Goal: Use online tool/utility: Utilize a website feature to perform a specific function

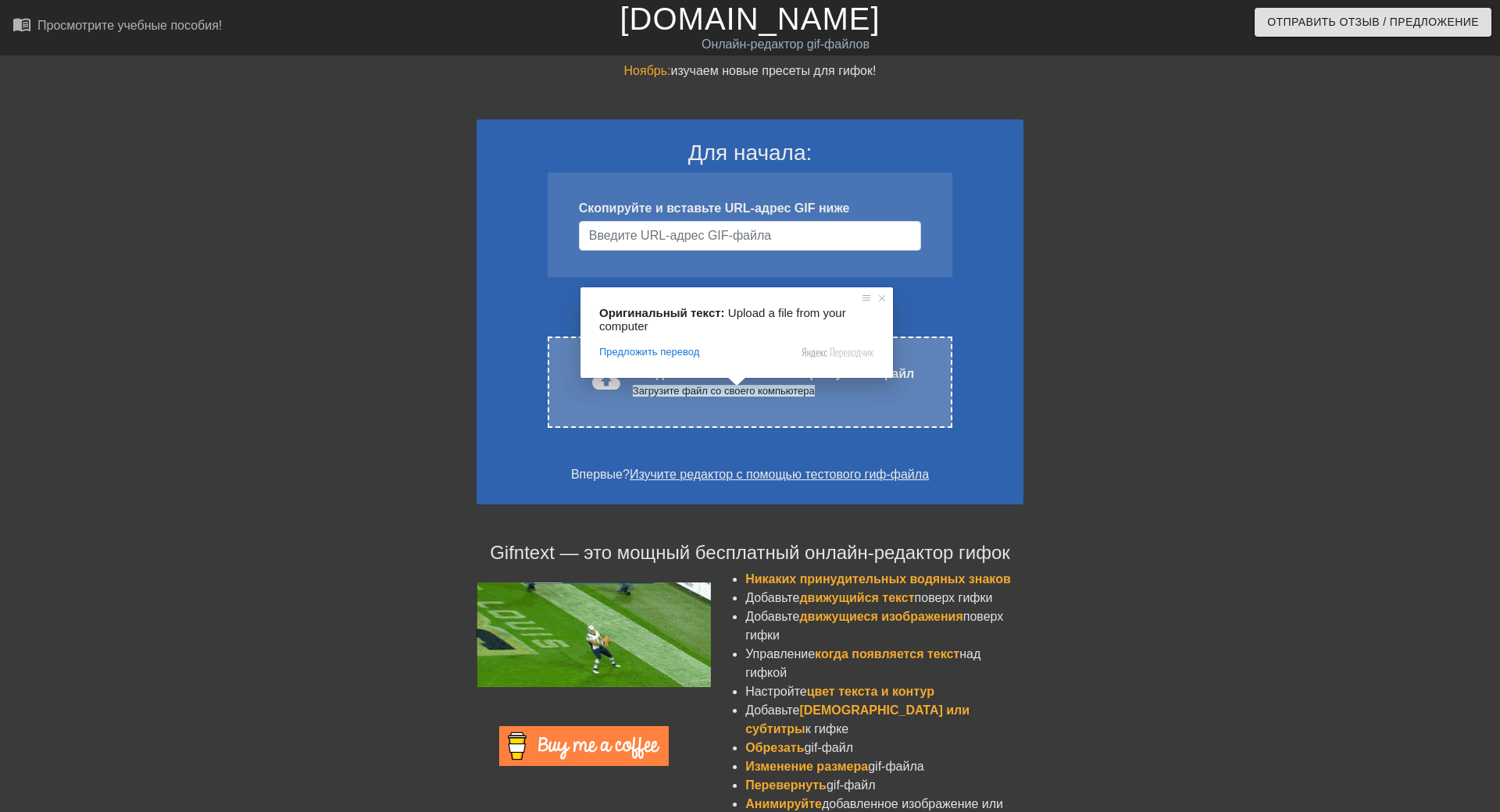
click at [693, 397] on ya-tr-span "Загрузите файл со своего компьютера" at bounding box center [724, 391] width 182 height 12
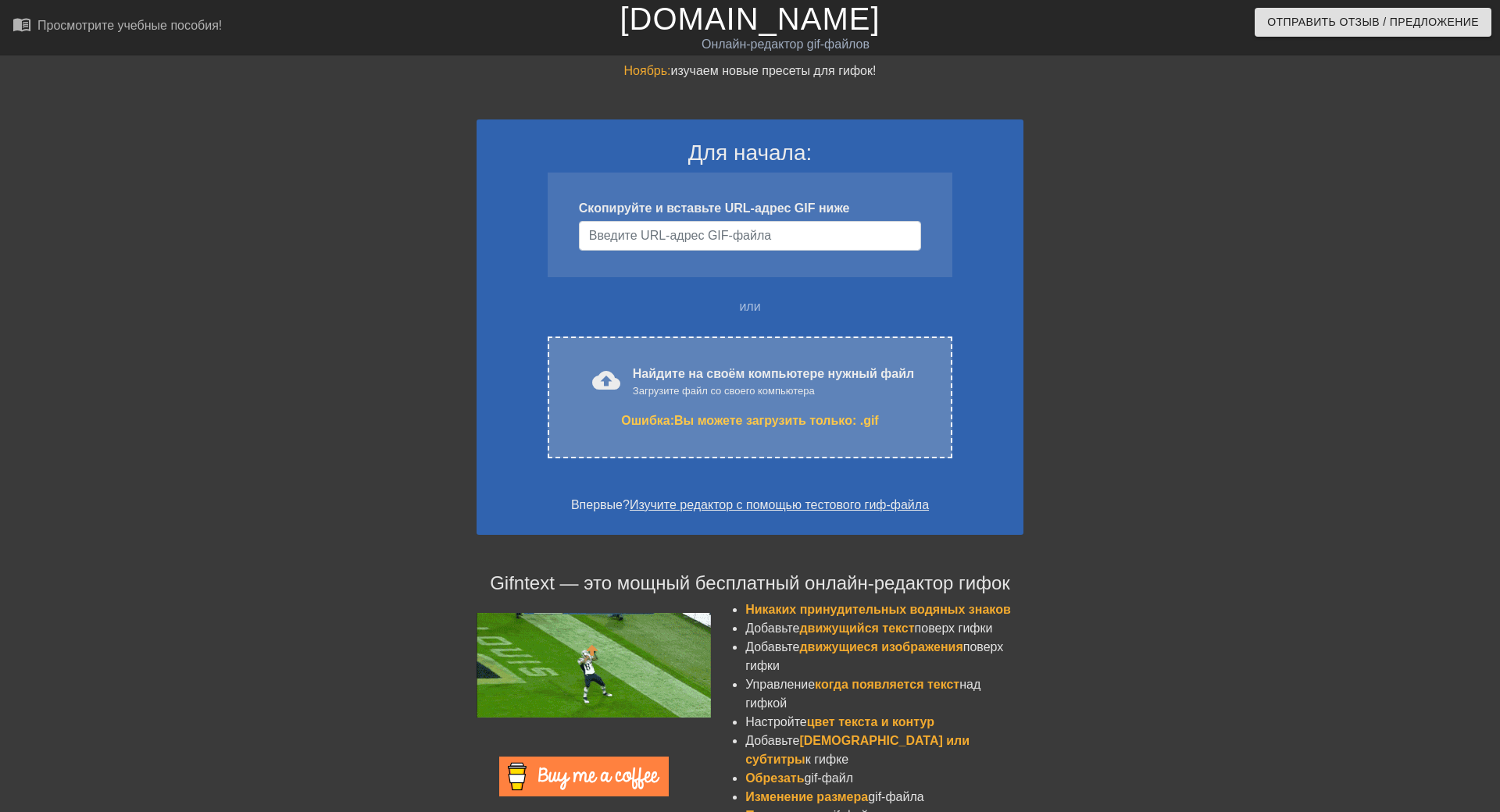
click at [668, 397] on div "Загрузите файл со своего компьютера" at bounding box center [773, 391] width 281 height 15
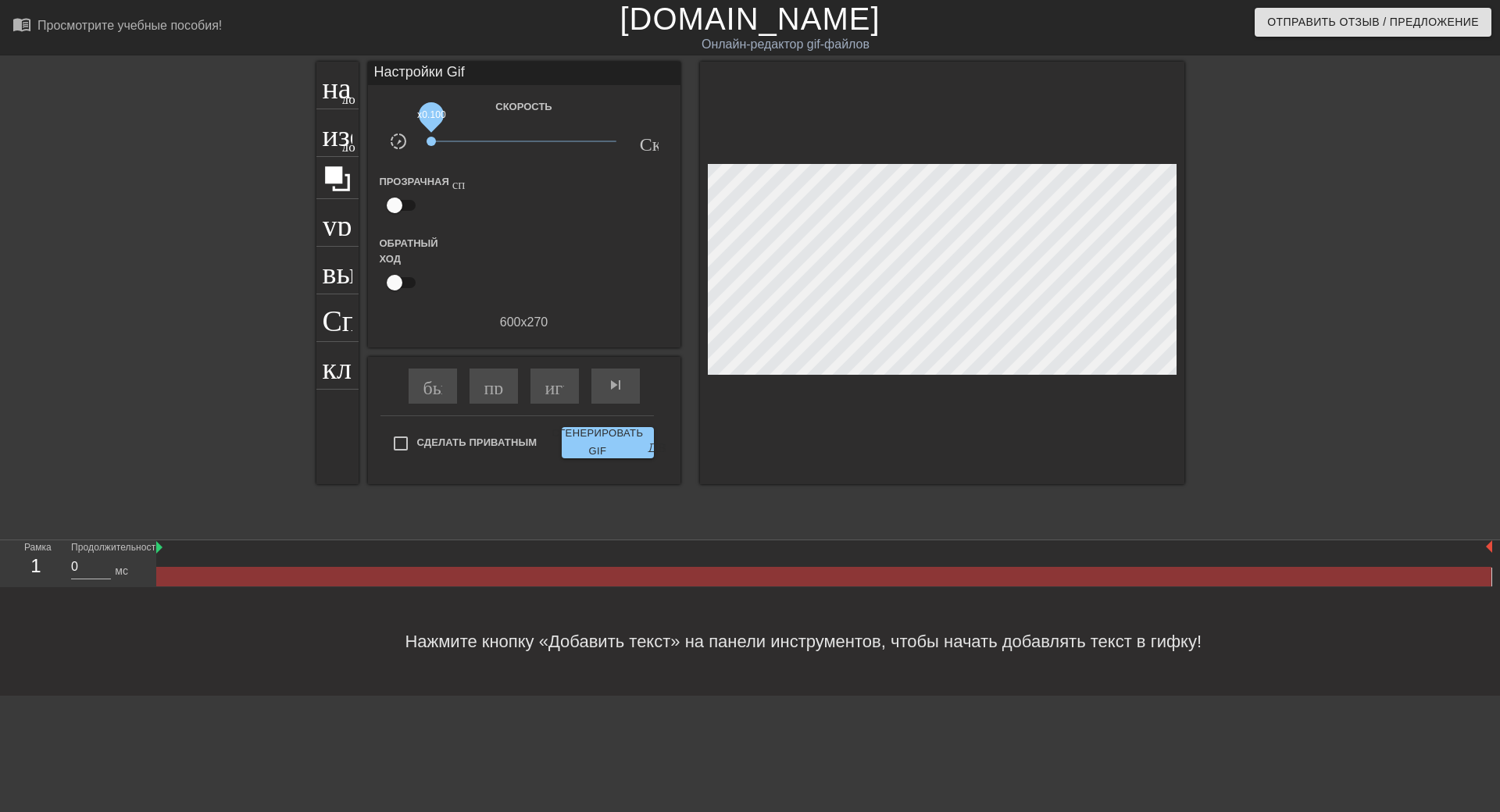
drag, startPoint x: 523, startPoint y: 141, endPoint x: 412, endPoint y: 147, distance: 111.2
click at [412, 147] on div "slow_motion_video x0.100 Скорость" at bounding box center [524, 144] width 313 height 24
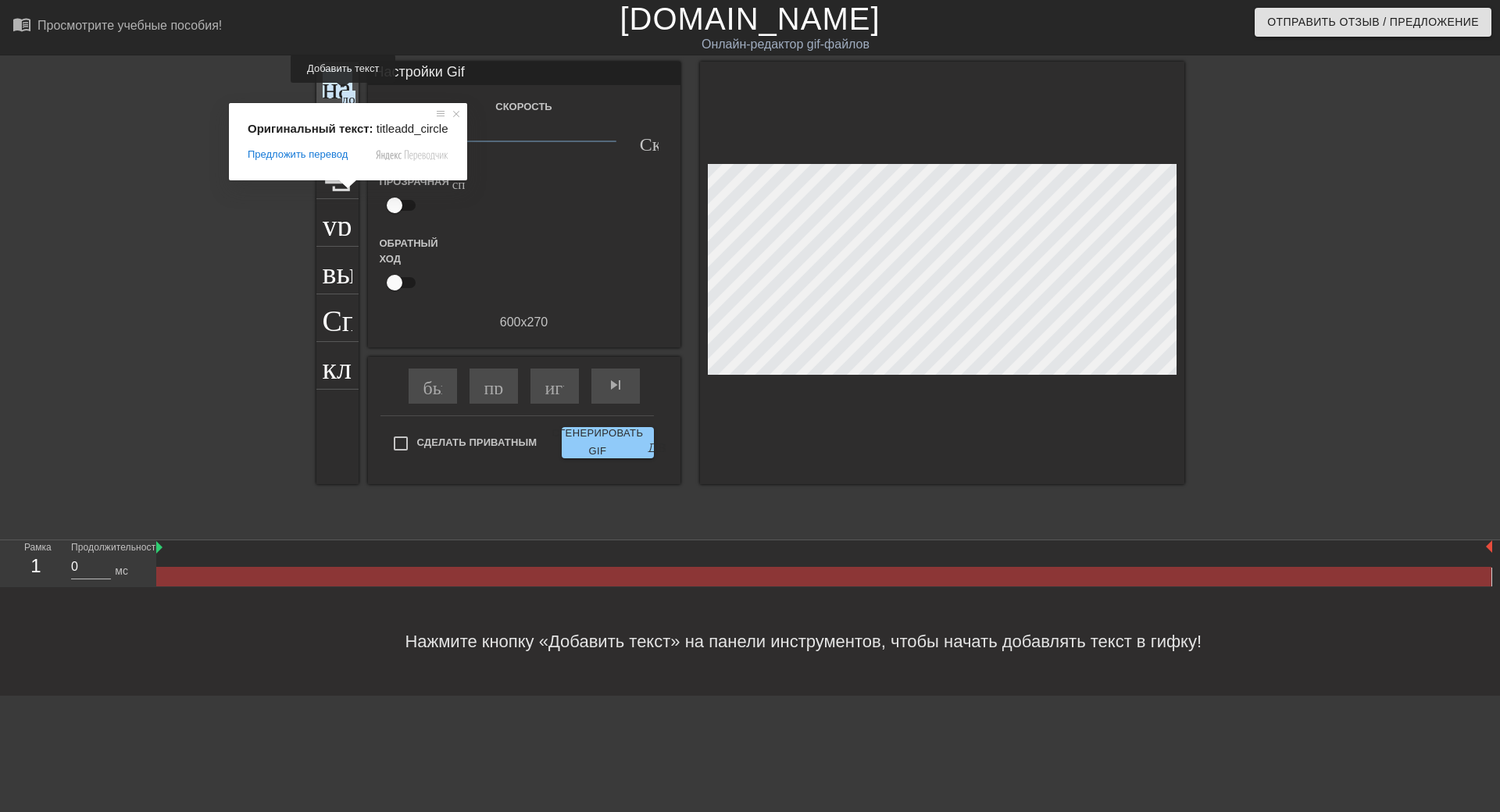
click at [342, 94] on ya-tr-span "добавить_круг" at bounding box center [386, 97] width 89 height 14
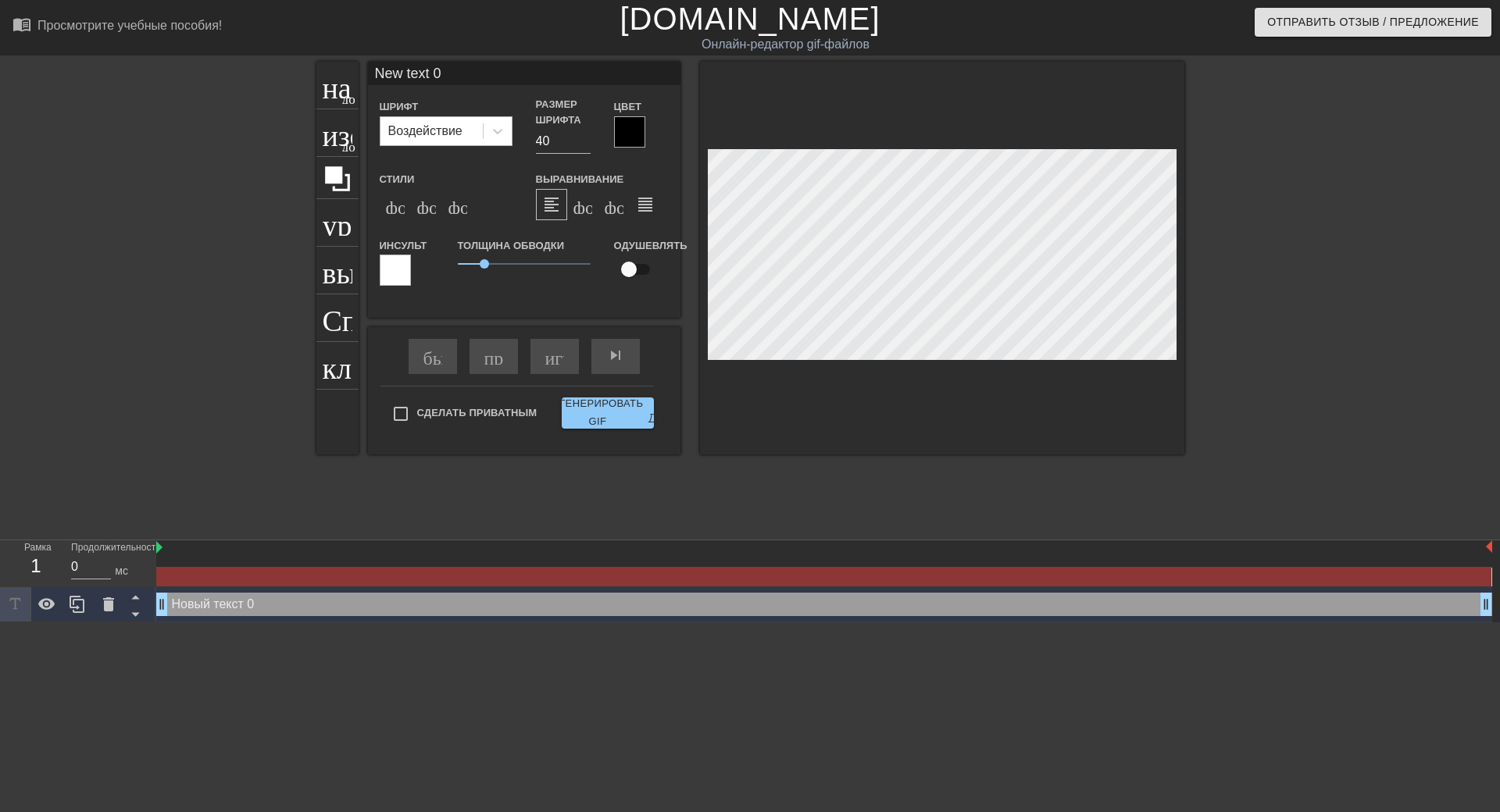
click at [482, 129] on div "Воздействие" at bounding box center [431, 130] width 102 height 28
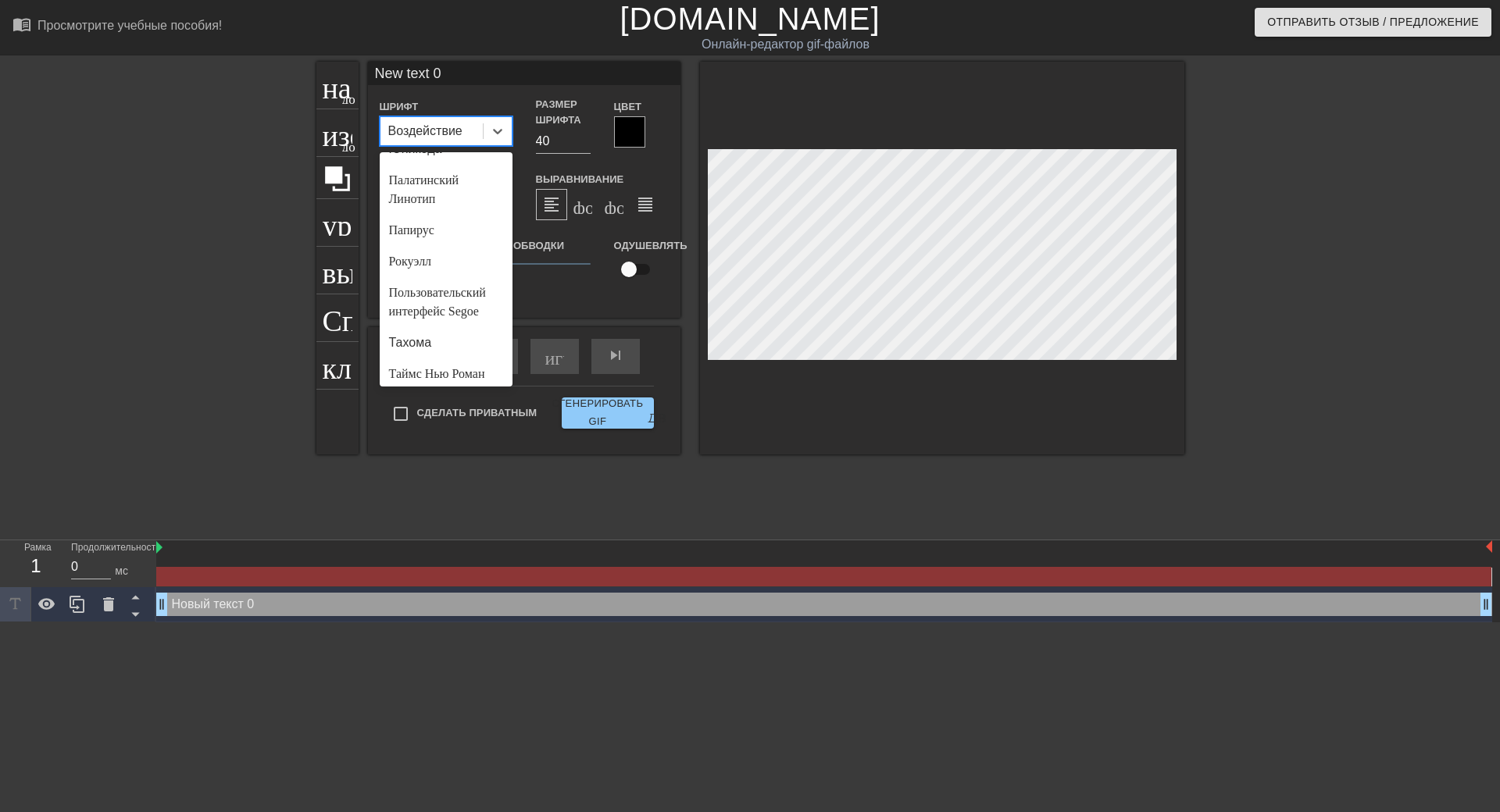
scroll to position [615, 0]
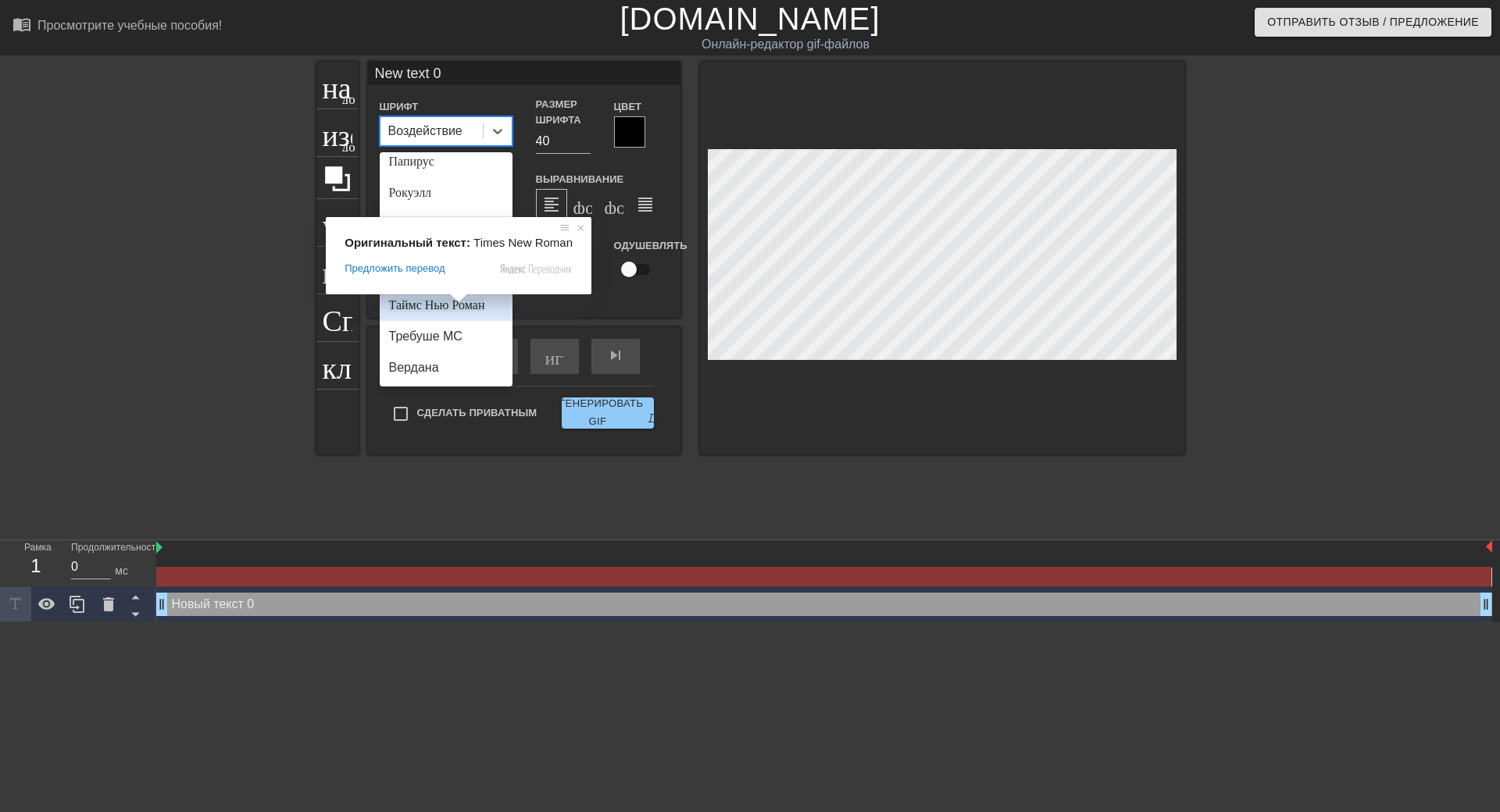
click at [455, 309] on ya-tr-span "Таймс Нью Роман" at bounding box center [436, 305] width 96 height 14
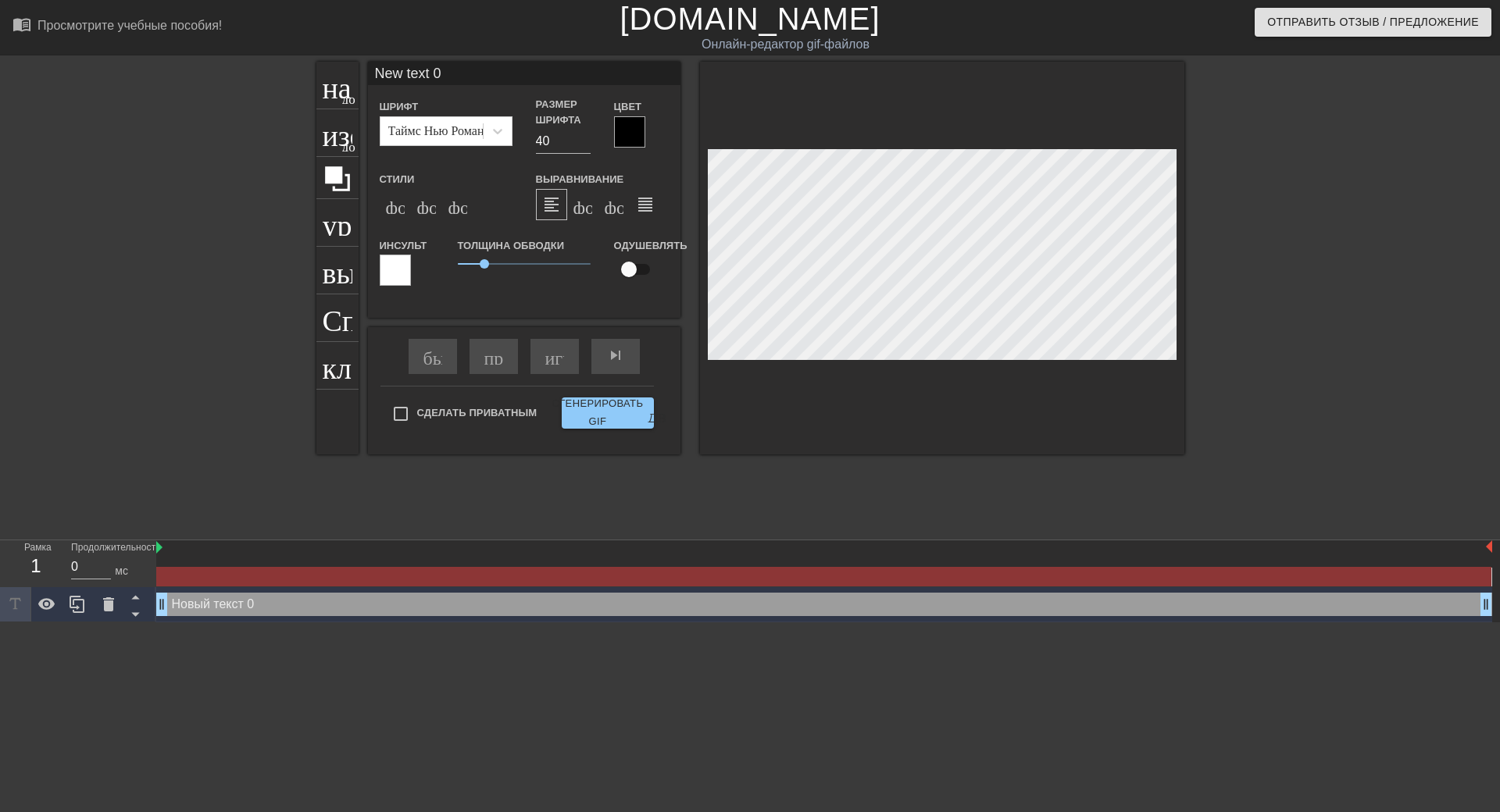
click at [642, 181] on div "Выравнивание format_align_left формат_align_left формат_align_center формат_ali…" at bounding box center [602, 195] width 156 height 51
click at [632, 141] on div at bounding box center [629, 132] width 32 height 32
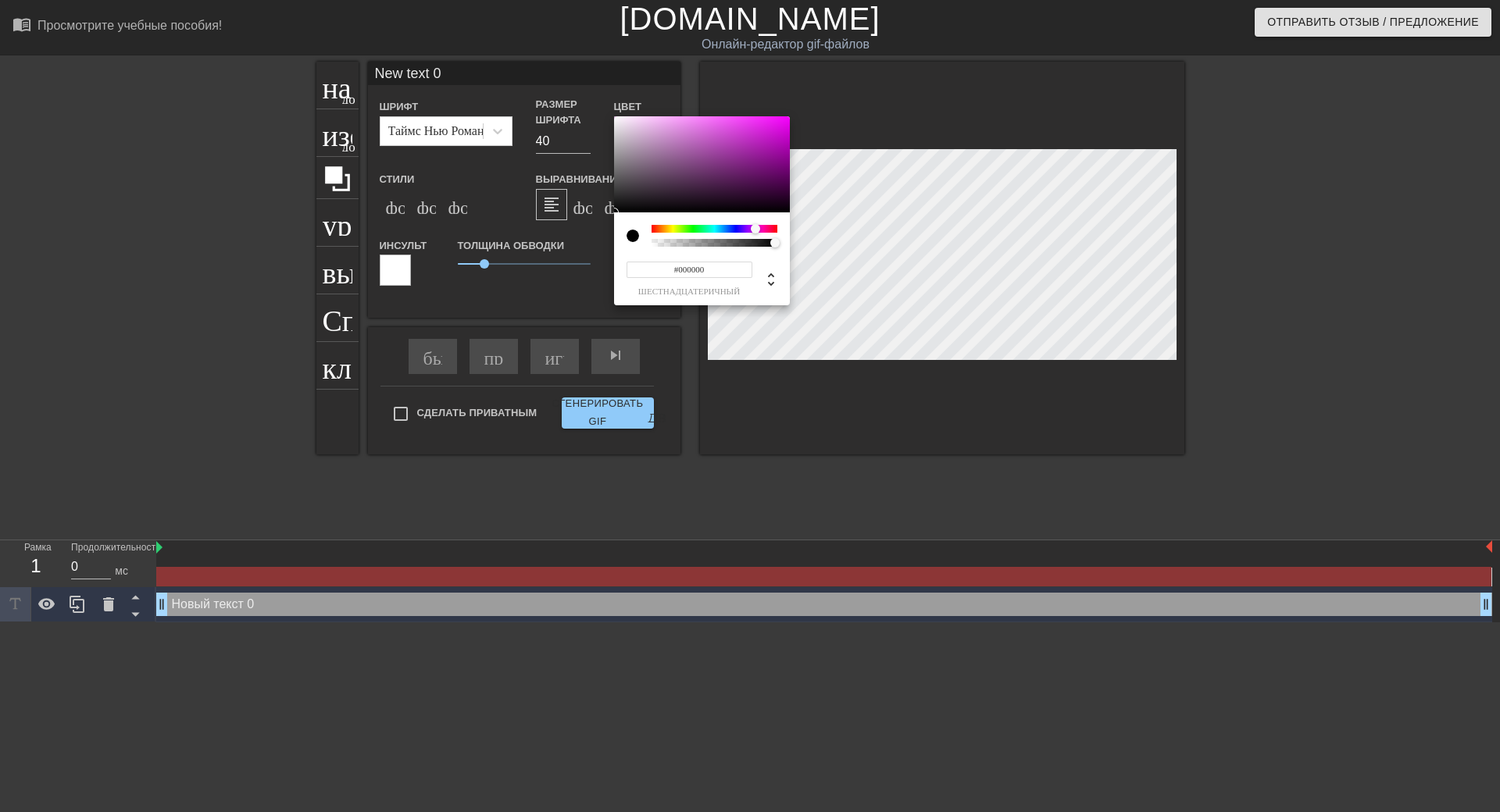
click at [755, 227] on div at bounding box center [714, 228] width 126 height 8
click at [749, 135] on div at bounding box center [701, 165] width 176 height 97
type input "#BE64C2"
drag, startPoint x: 747, startPoint y: 134, endPoint x: 699, endPoint y: 139, distance: 48.3
click at [699, 139] on div at bounding box center [699, 139] width 9 height 9
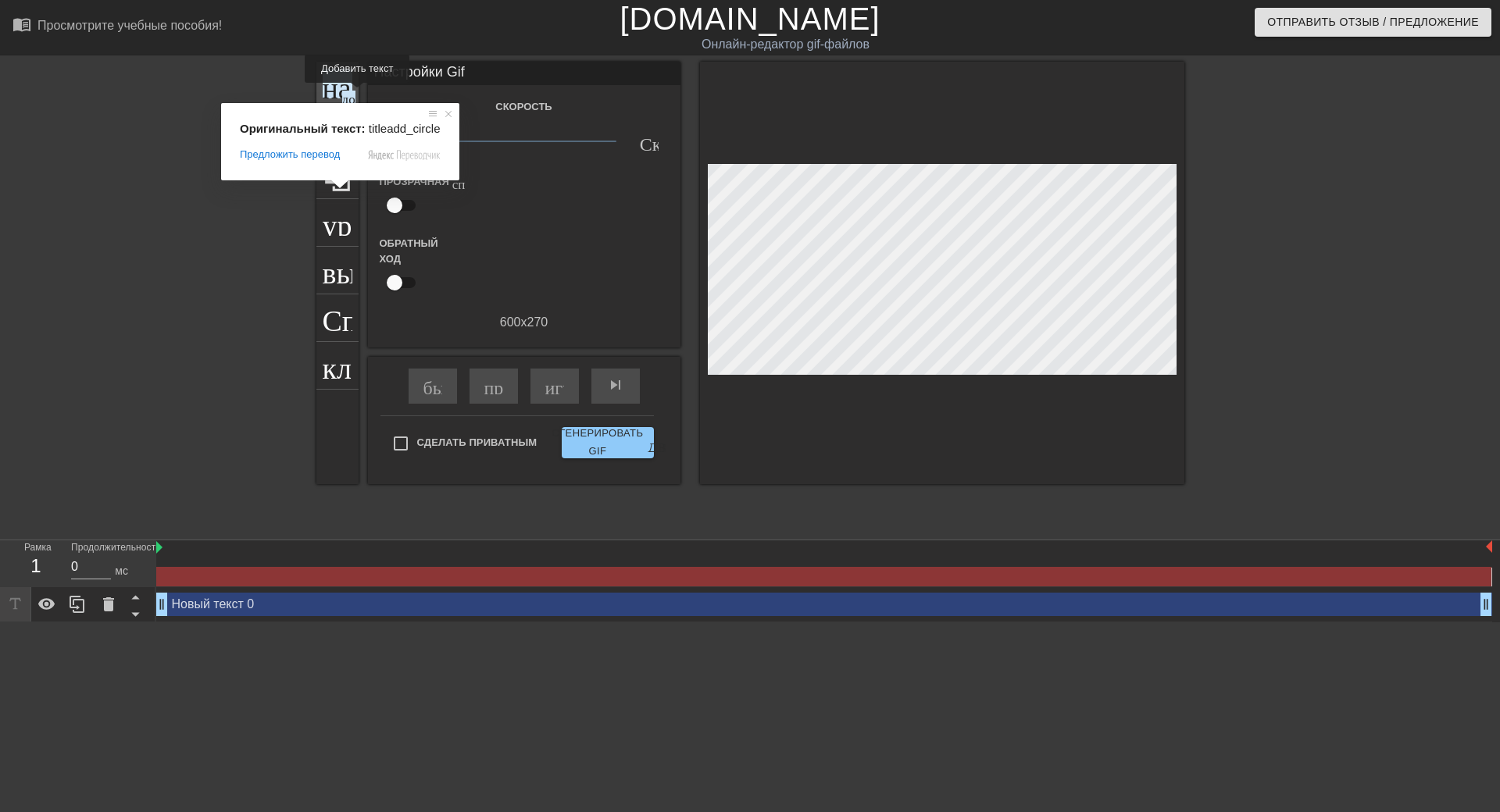
click at [340, 94] on ya-tr-span "название" at bounding box center [378, 84] width 112 height 30
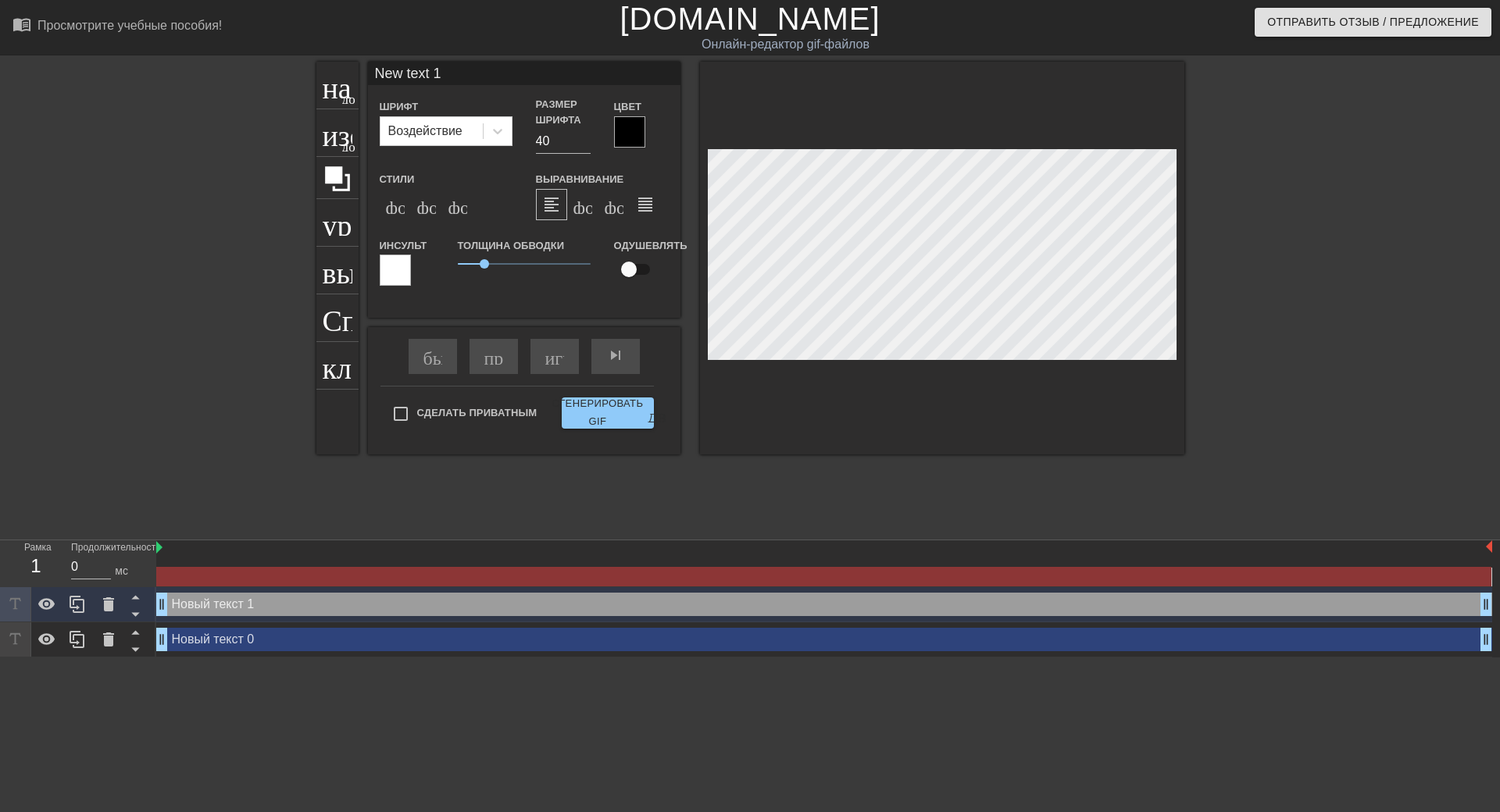
scroll to position [3, 4]
paste textarea "Полина, дорогая моя племянница и крестница! С днем рождения! Ты – самый светлый…"
type input "Полина, дорогая моя племянница и крестница!С днем рождения! Ты – самый светлый …"
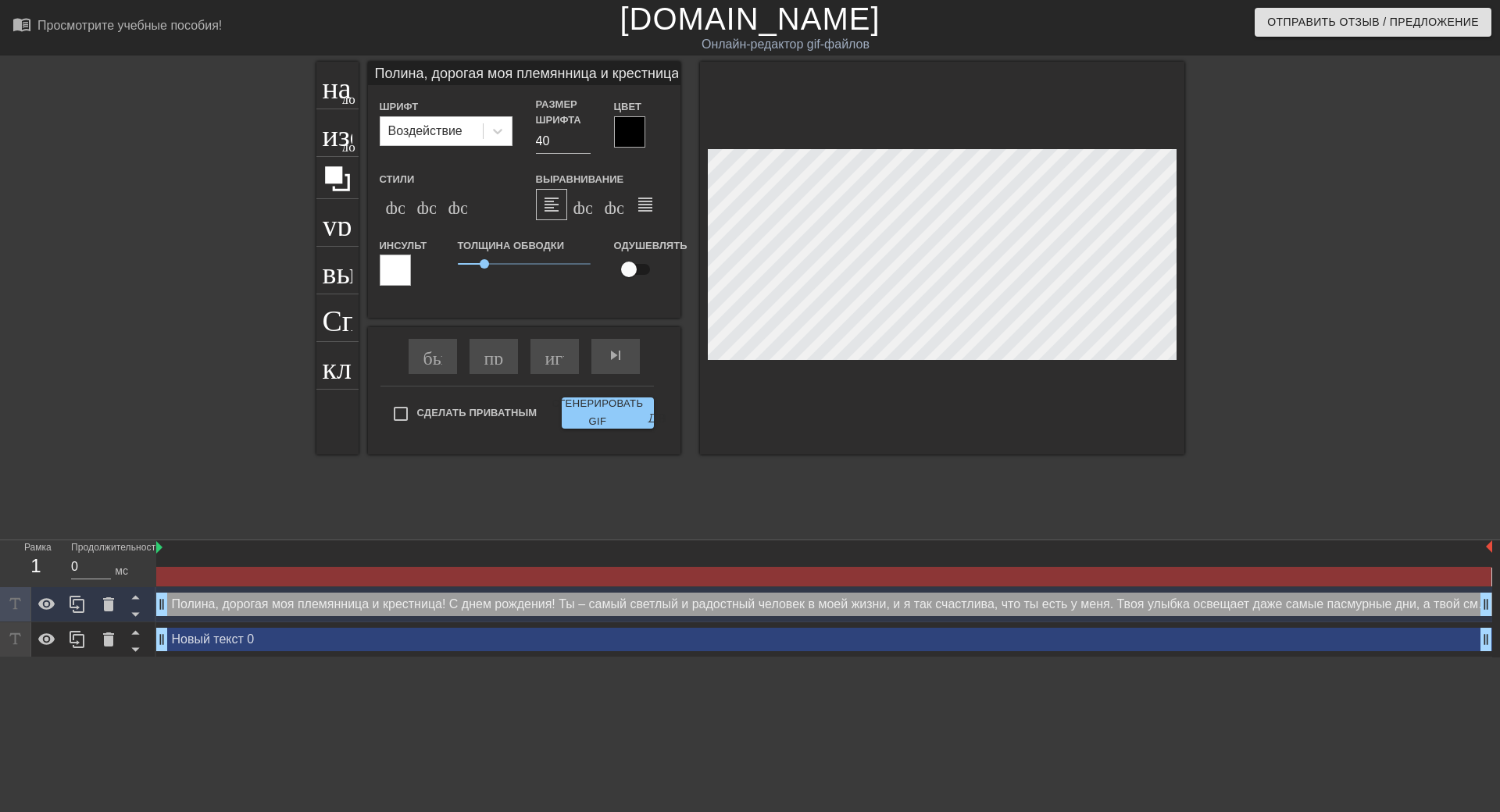
scroll to position [3, 2]
type textarea "Полина, дорогая моя племянница и крестница! С днем рождения! Ты – самый светлый…"
click at [620, 75] on input "Полина, дорогая моя племянница и крестница!С днем рождения! Ты – самый светлый …" at bounding box center [524, 72] width 313 height 23
click at [646, 61] on input "Полина, дорогая моя племянница и крестница!С днем рождения! Ты – самый светлый …" at bounding box center [524, 72] width 313 height 23
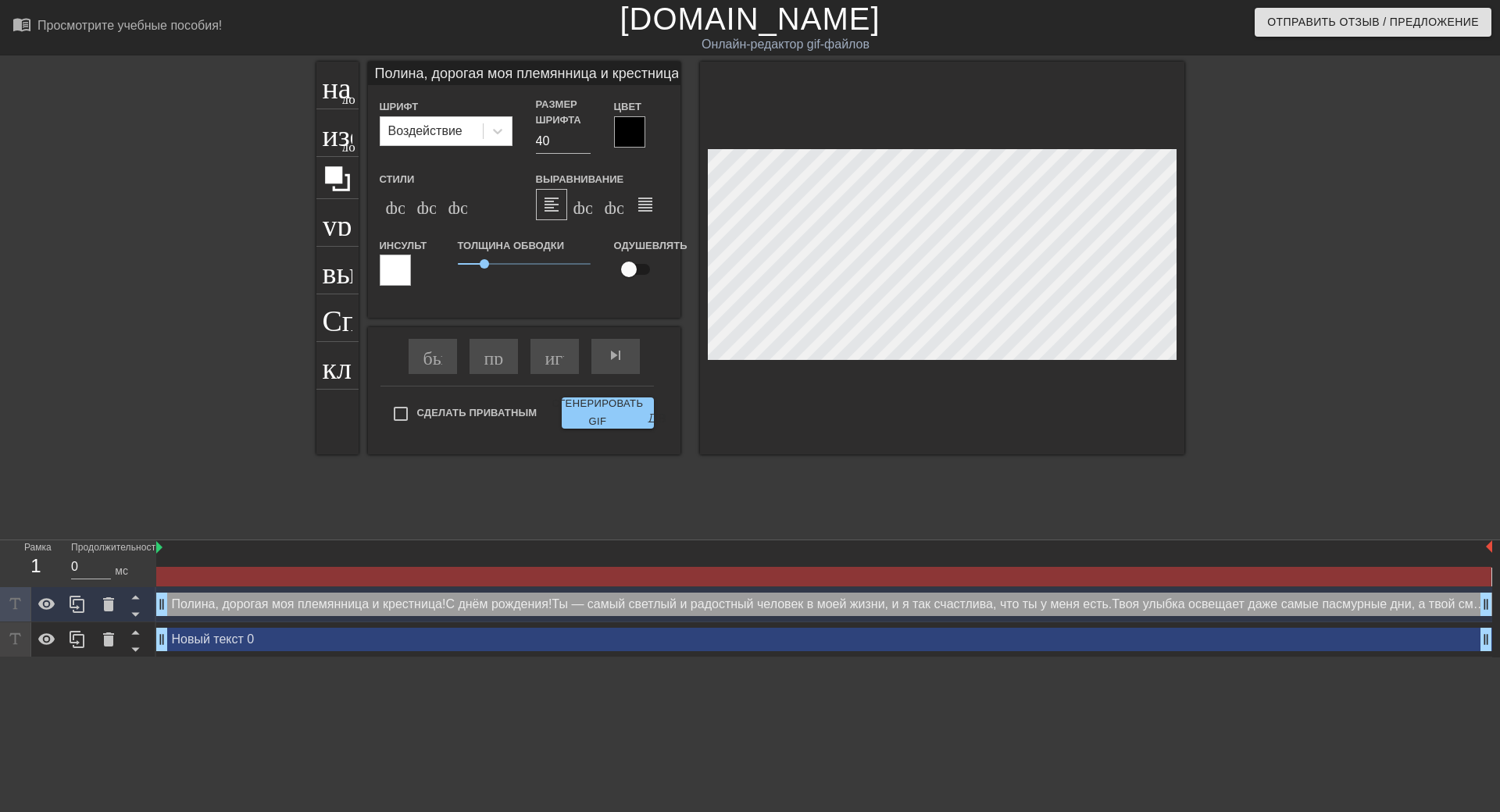
click at [647, 70] on input "Полина, дорогая моя племянница и крестница!С днем рождения! Ты – самый светлый …" at bounding box center [524, 72] width 313 height 23
click at [647, 66] on input "Полина, дорогая моя племянница и крестница!С днем рождения! Ты – самый светлый …" at bounding box center [524, 72] width 313 height 23
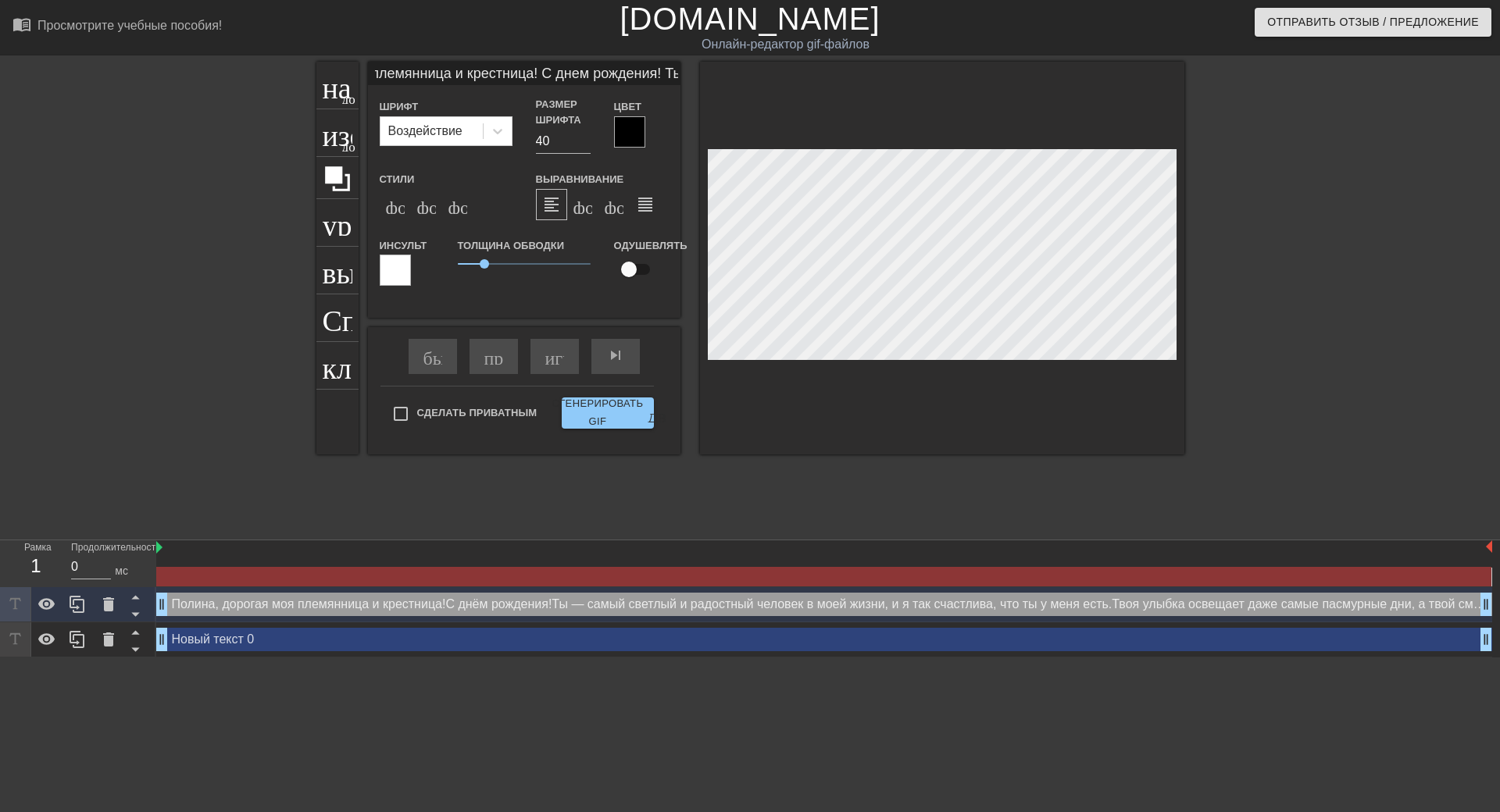
type input "Полина, дорогая моя племянница и крестница! С днем рождения! Ты – самый светлый…"
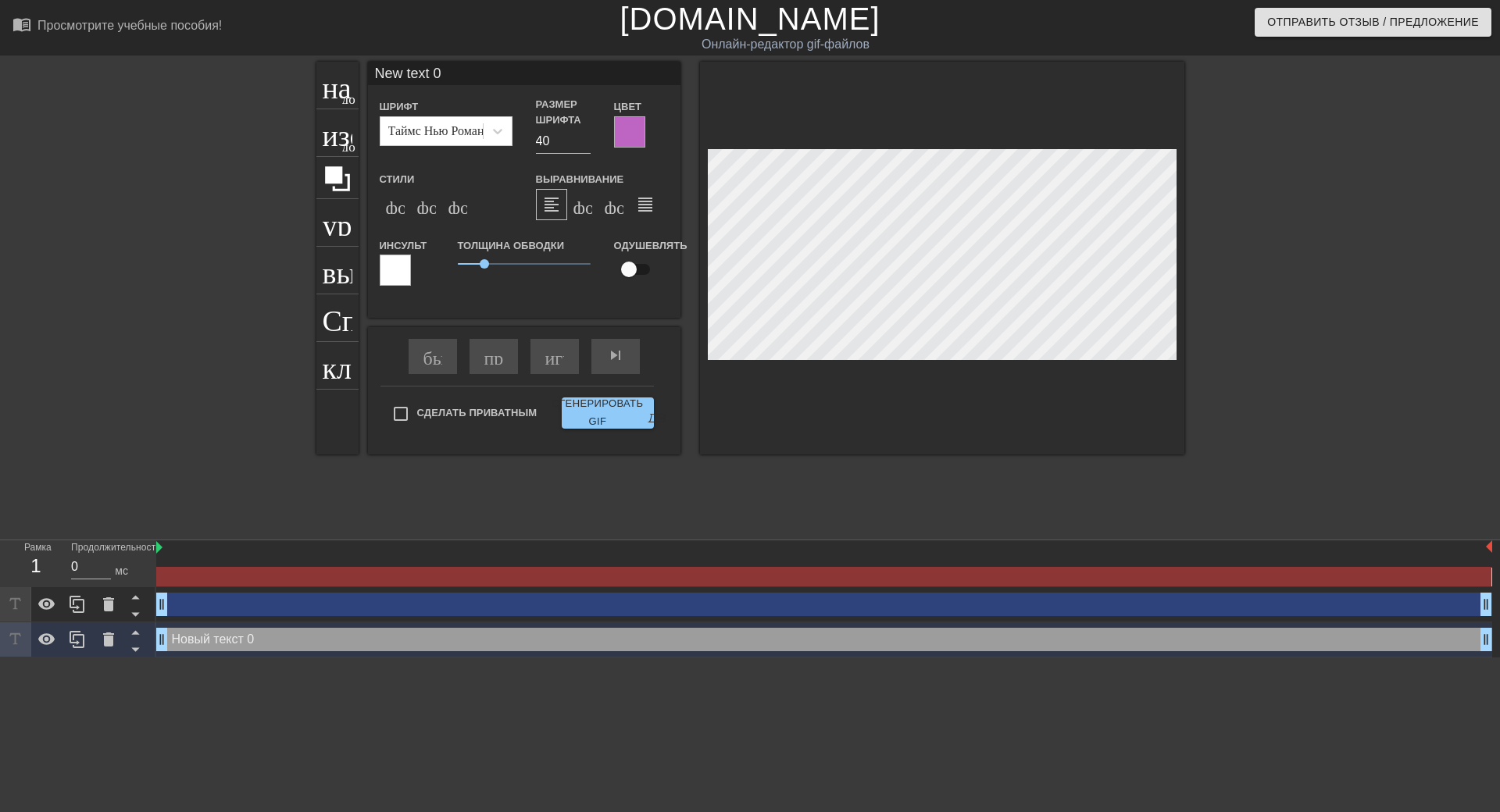
drag, startPoint x: 500, startPoint y: 78, endPoint x: 359, endPoint y: 72, distance: 141.1
click at [359, 72] on div "название добавить_круг изображение добавить_круг урожай выбор_размера_фото_боль…" at bounding box center [750, 257] width 868 height 393
paste input "Полина, дорогая моя племянница и крестница! С днем рождения! Ты – самый светлый…"
type input "Полина, дорогая моя племянница и крестница! С днем рождения! Ты – самый светлый…"
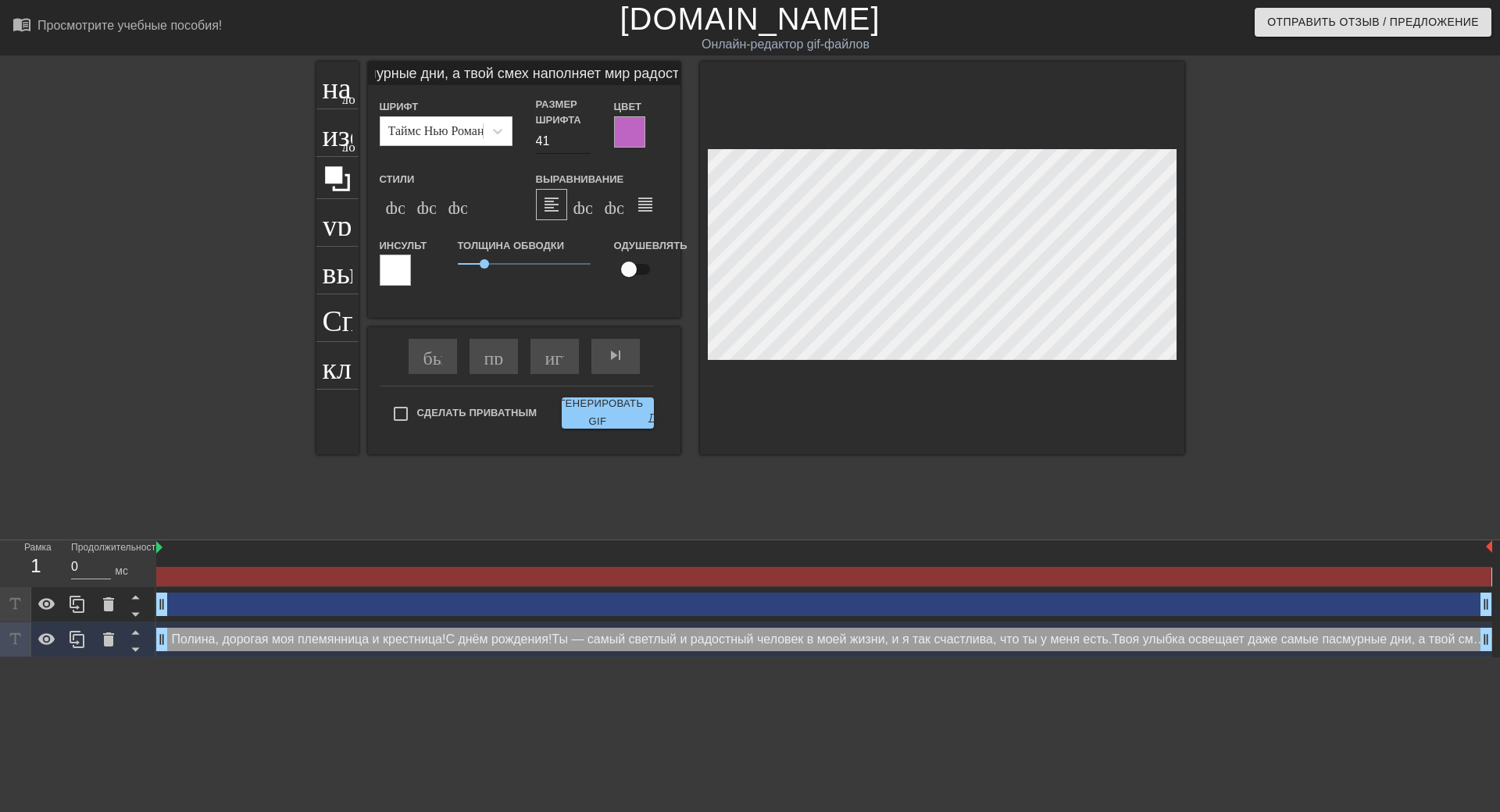
scroll to position [0, 0]
click at [585, 141] on input "41" at bounding box center [563, 141] width 55 height 25
click at [585, 142] on input "40" at bounding box center [563, 141] width 55 height 25
click at [585, 142] on input "39" at bounding box center [563, 141] width 55 height 25
click at [585, 142] on input "15" at bounding box center [563, 141] width 55 height 25
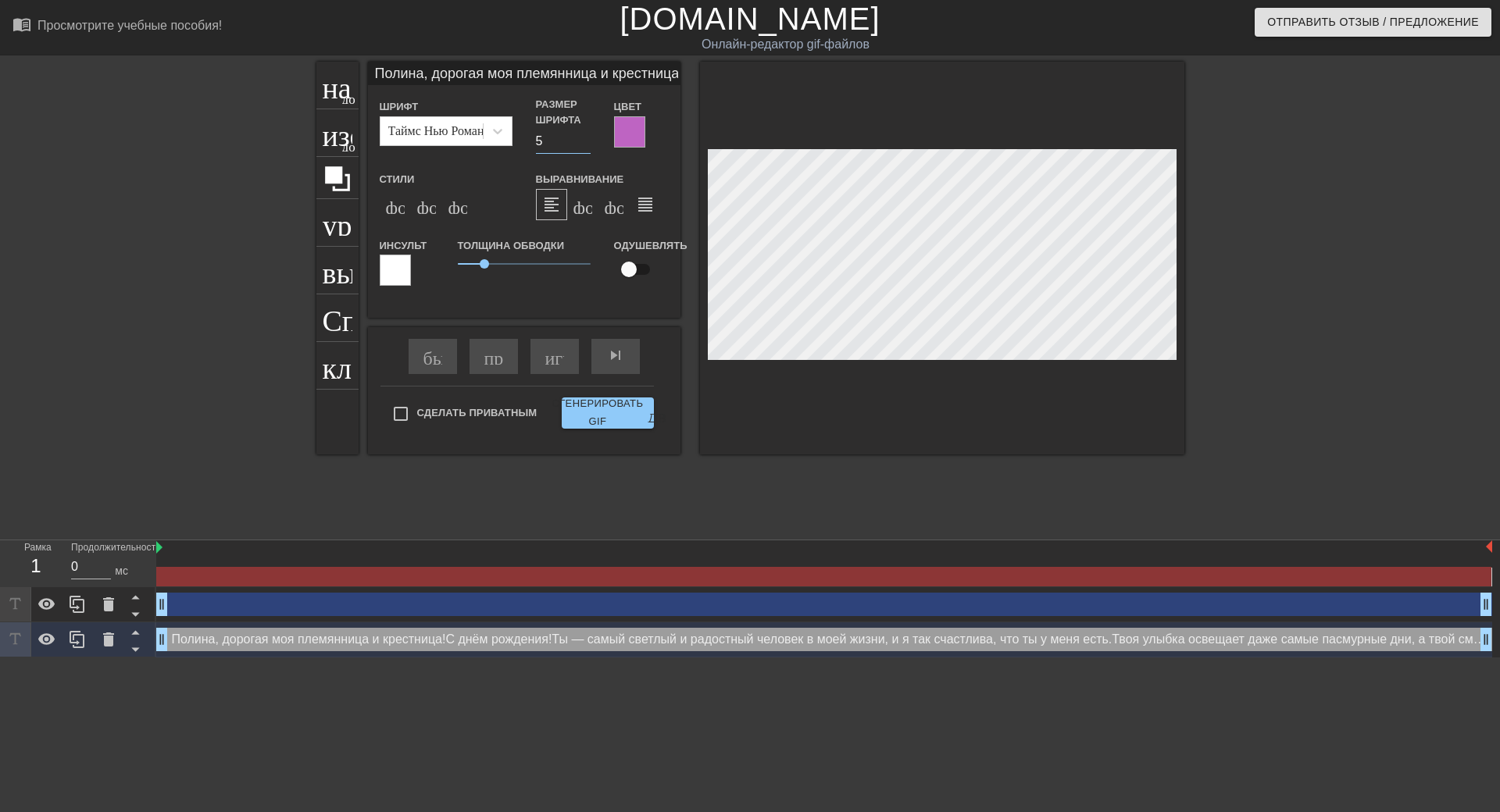
click at [585, 142] on input "5" at bounding box center [563, 141] width 55 height 25
click at [588, 135] on input "6" at bounding box center [563, 141] width 55 height 25
click at [588, 135] on input "7" at bounding box center [563, 141] width 55 height 25
click at [588, 135] on input "8" at bounding box center [563, 141] width 55 height 25
click at [588, 135] on input "9" at bounding box center [563, 141] width 55 height 25
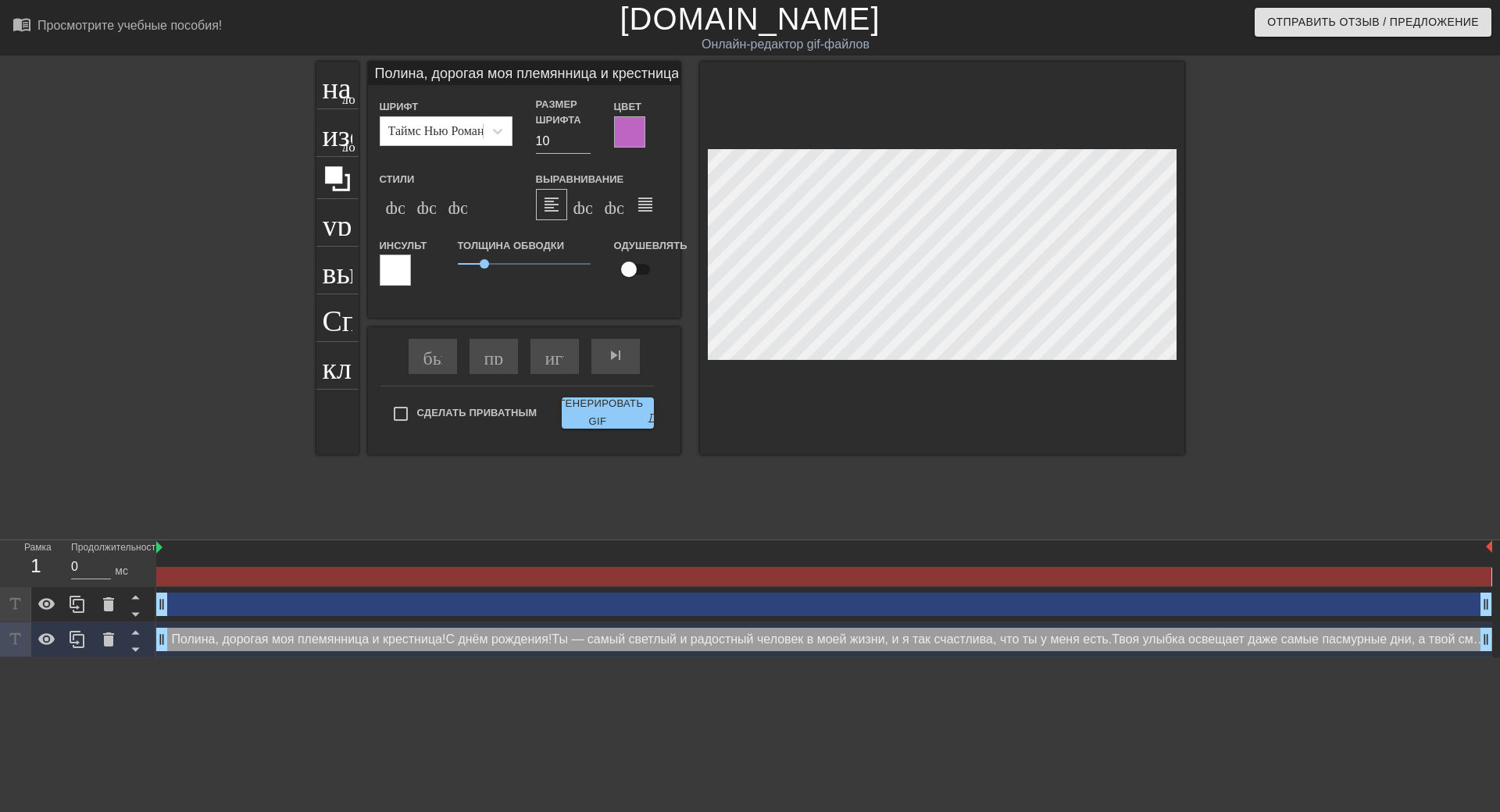
click at [588, 135] on input "10" at bounding box center [563, 141] width 55 height 25
type input "26"
click at [588, 135] on input "26" at bounding box center [563, 141] width 55 height 25
click at [641, 128] on div at bounding box center [629, 132] width 32 height 32
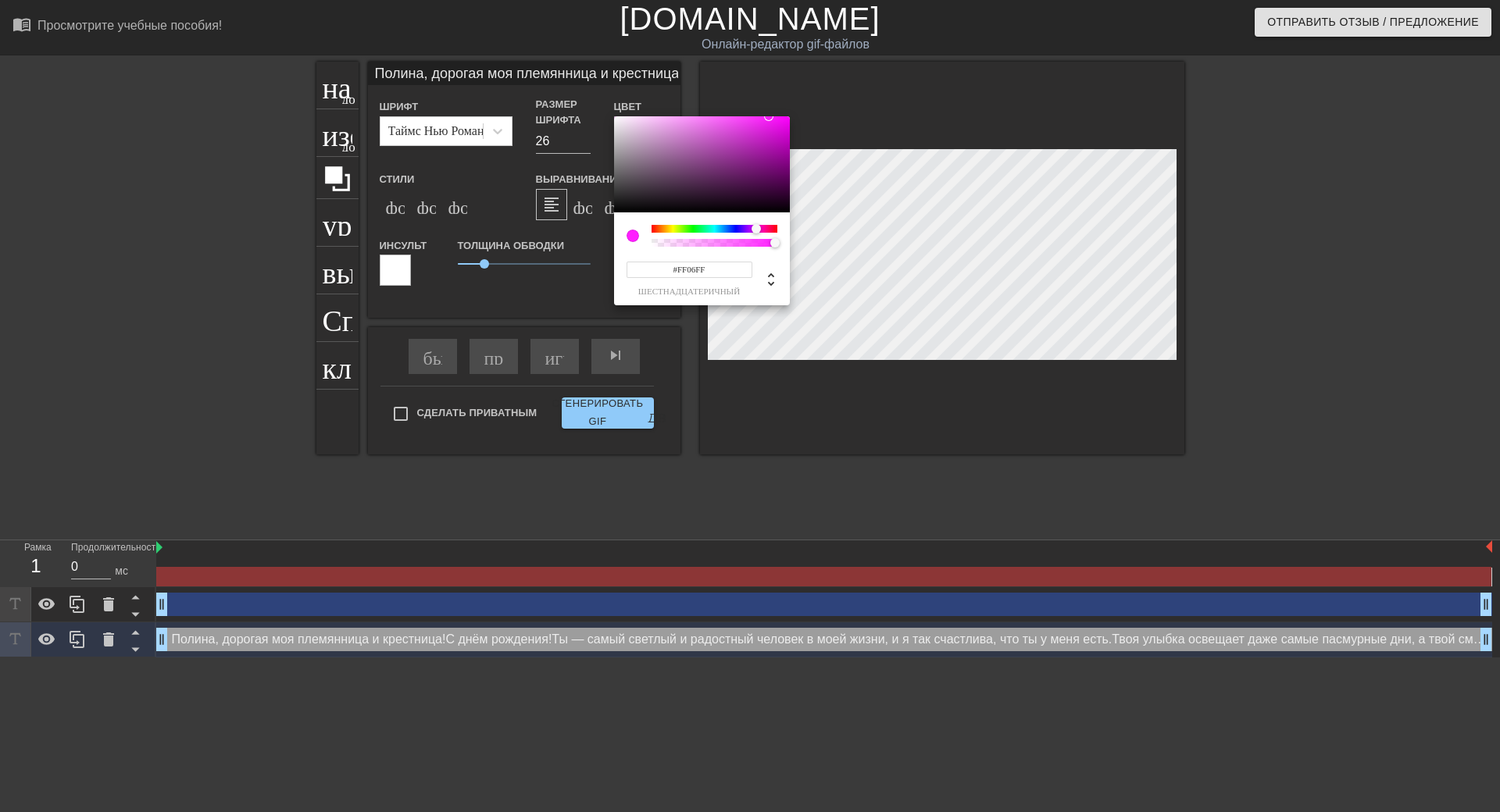
type input "#FF00FF"
drag, startPoint x: 729, startPoint y: 151, endPoint x: 804, endPoint y: 98, distance: 91.8
click at [804, 98] on div "#FF00FF шестнадцатеричный" at bounding box center [750, 406] width 1500 height 812
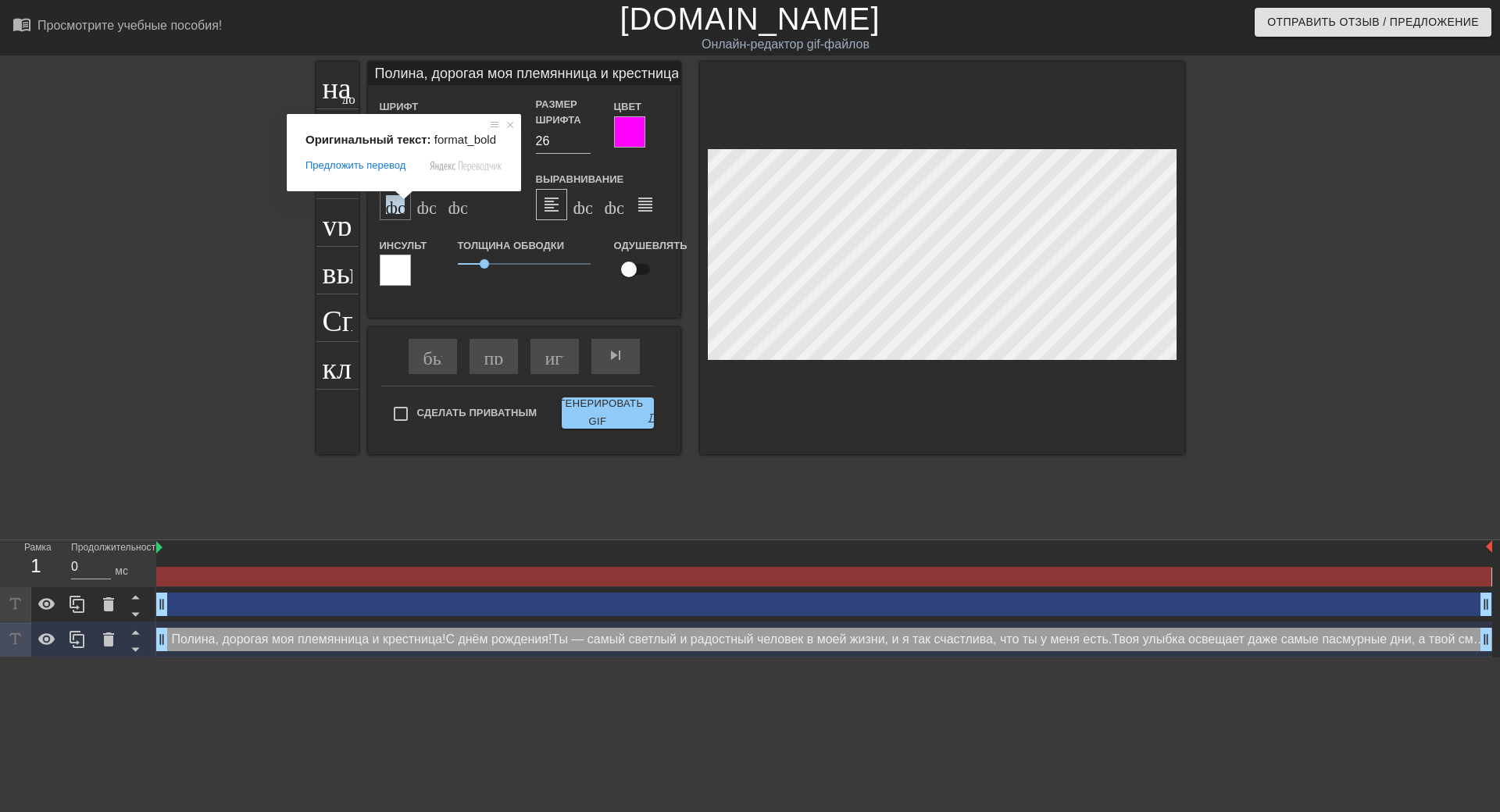
click at [402, 210] on ya-tr-span "формат_bold" at bounding box center [462, 204] width 153 height 19
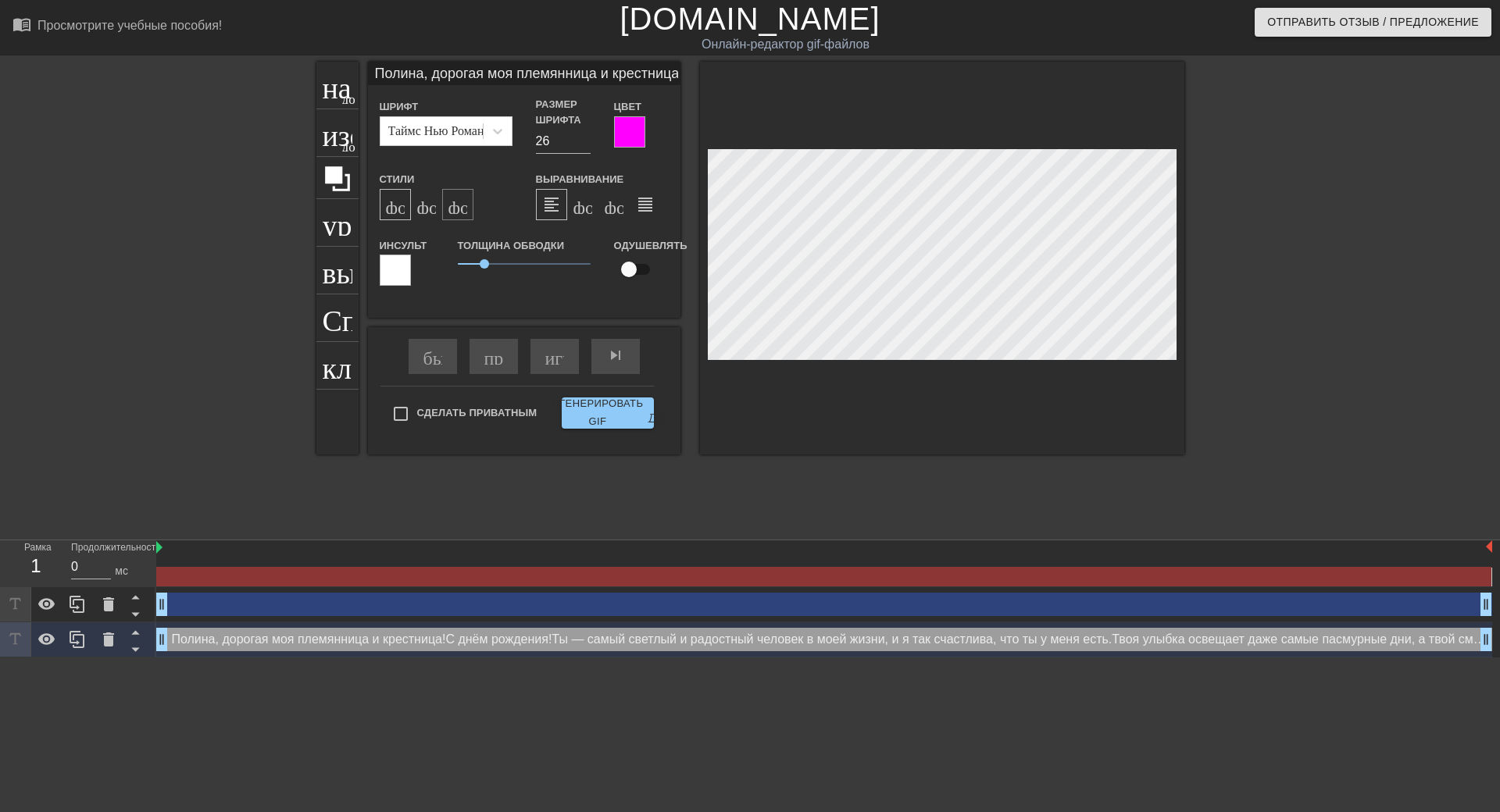
click at [446, 211] on div "формат_подстрочный" at bounding box center [458, 204] width 32 height 32
click at [408, 208] on div "формат_bold" at bounding box center [395, 204] width 32 height 32
click at [450, 207] on ya-tr-span "формат_подстрочный" at bounding box center [539, 204] width 182 height 19
click at [395, 208] on ya-tr-span "формат_bold" at bounding box center [462, 204] width 153 height 19
click at [632, 75] on input "Полина, дорогая моя племянница и крестница! С днем рождения! Ты – самый светлый…" at bounding box center [524, 72] width 313 height 23
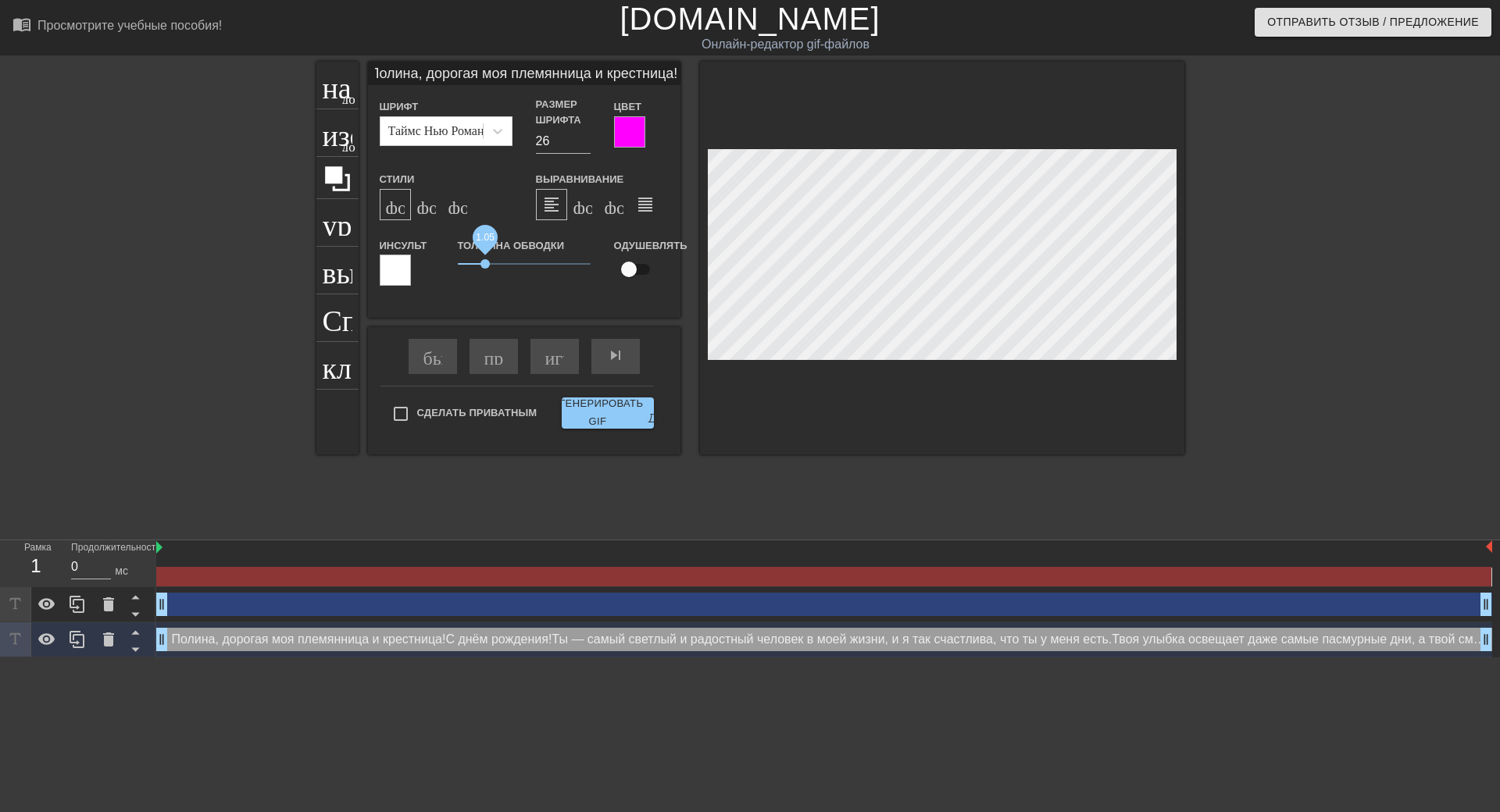
scroll to position [0, 0]
drag, startPoint x: 485, startPoint y: 264, endPoint x: 466, endPoint y: 268, distance: 19.4
click at [466, 268] on span "0.35" at bounding box center [466, 263] width 9 height 9
click at [594, 207] on div "формат_align_center" at bounding box center [582, 204] width 32 height 32
click at [624, 203] on div "формат_align_right" at bounding box center [614, 204] width 32 height 32
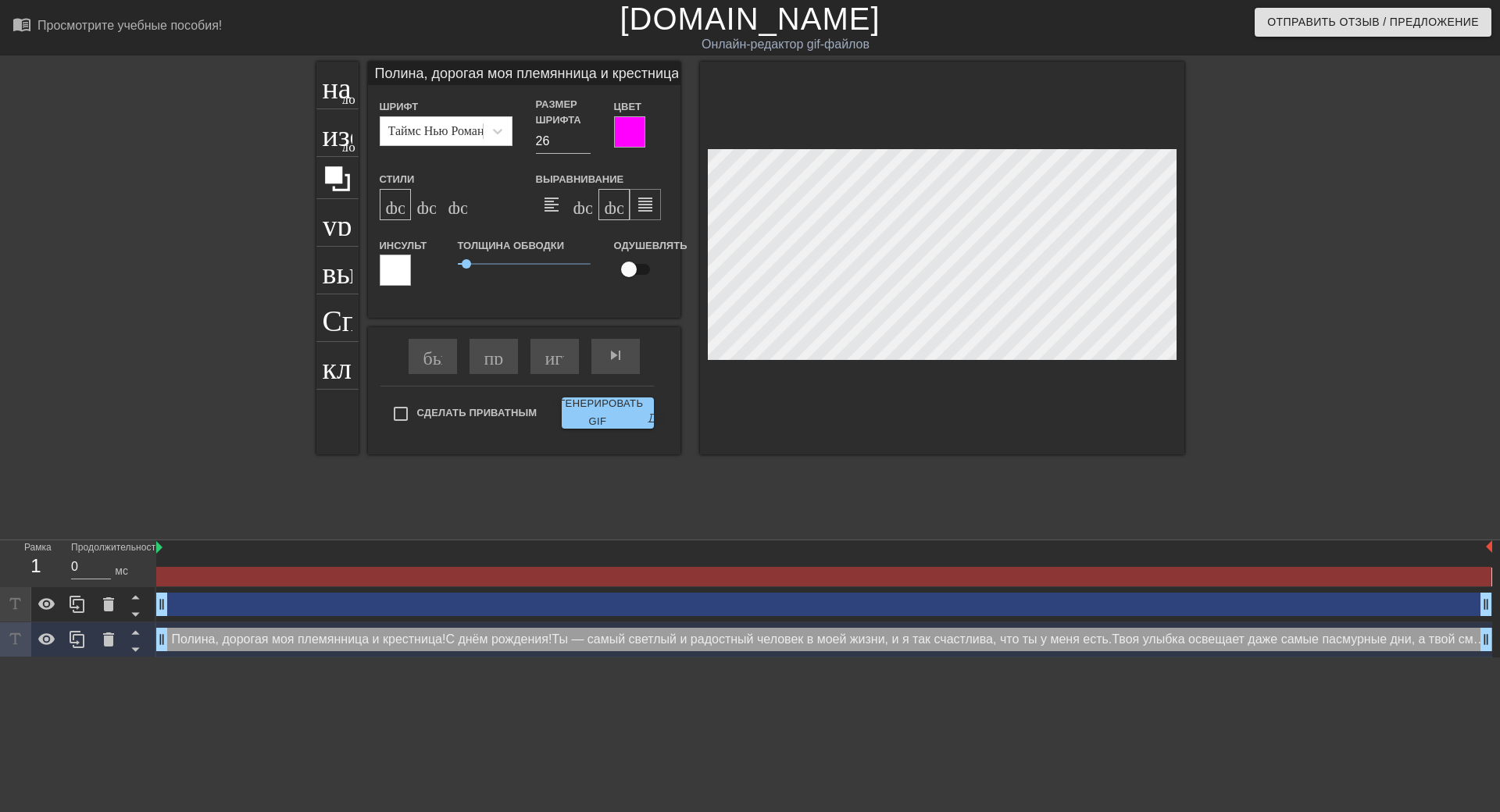
click at [658, 206] on div "format_align_justify формат_align_justify" at bounding box center [645, 204] width 32 height 32
click at [557, 204] on ya-tr-span "format_align_left формат_align_left" at bounding box center [686, 204] width 288 height 19
click at [574, 72] on input "Полина, дорогая моя племянница и крестница! С днем рождения! Ты – самый светлый…" at bounding box center [524, 72] width 313 height 23
click at [494, 642] on div "Полина, дорогая моя племянница и крестница! С днём рождения! Ты — самый светлый…" at bounding box center [823, 639] width 1336 height 23
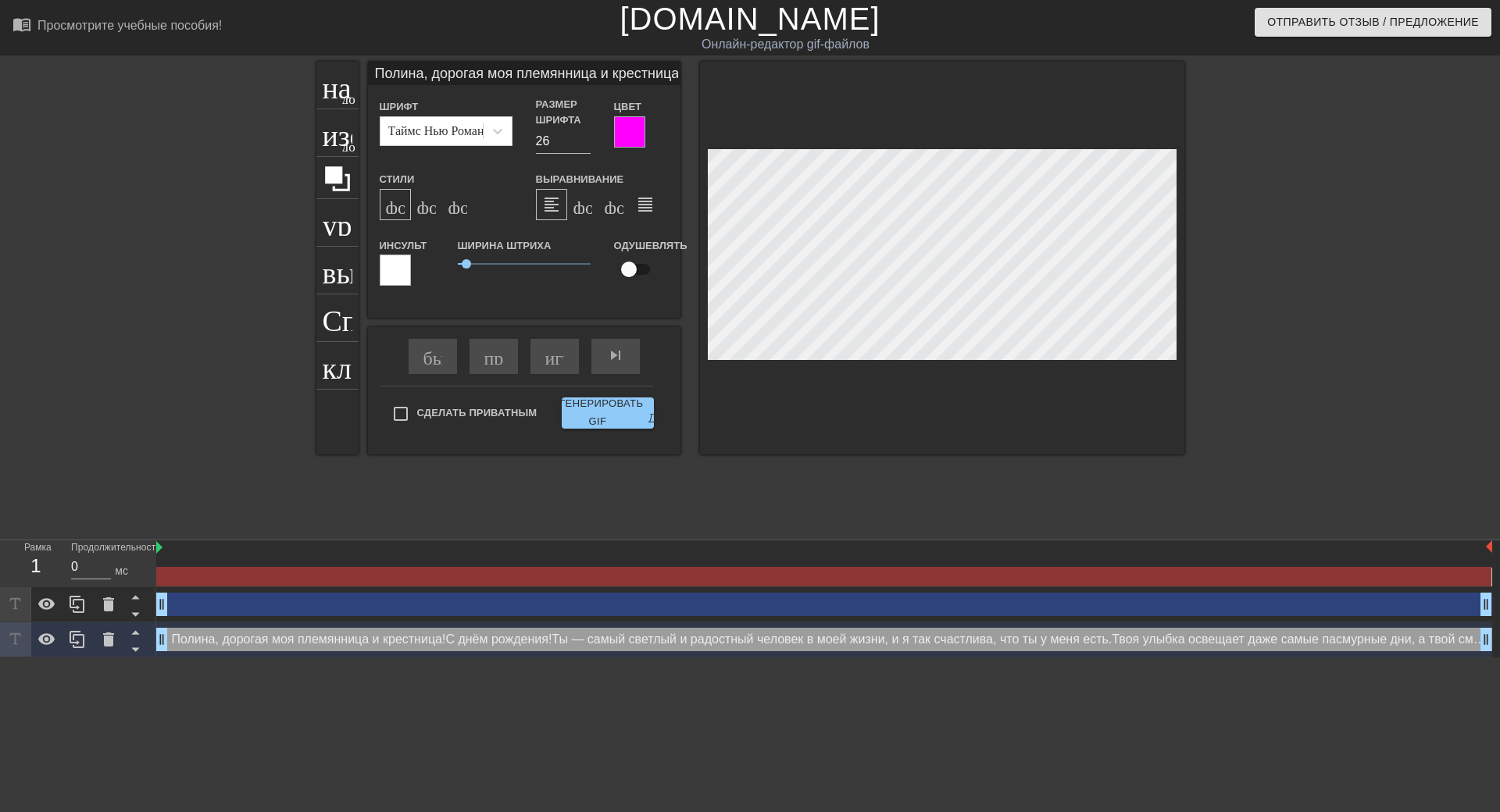
drag, startPoint x: 511, startPoint y: 641, endPoint x: 446, endPoint y: 648, distance: 65.4
click at [510, 641] on div "Полина, дорогая моя племянница и крестница! С днём рождения! Ты — самый светлый…" at bounding box center [823, 639] width 1336 height 23
click at [126, 650] on icon at bounding box center [136, 649] width 20 height 20
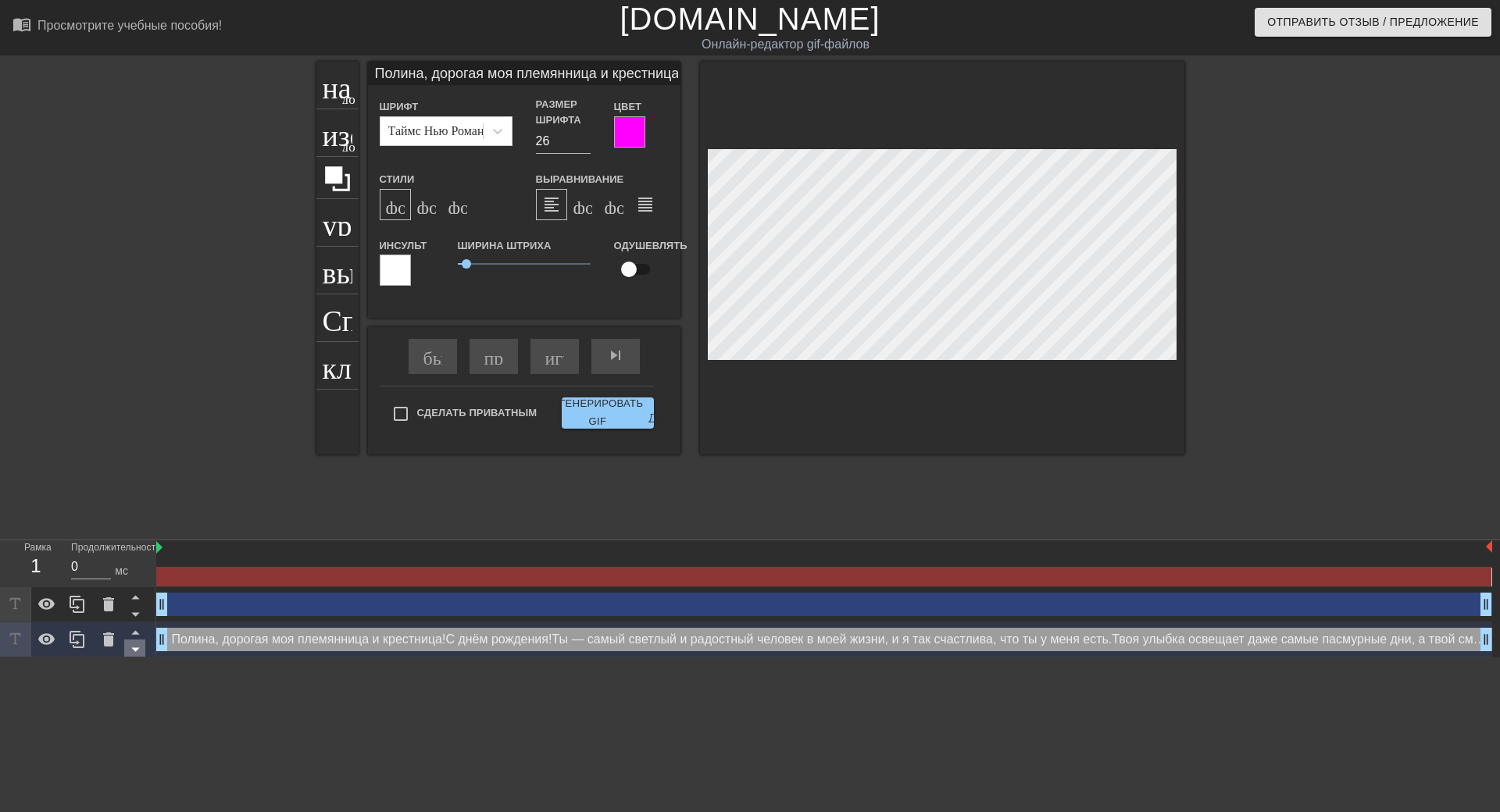
click at [126, 650] on icon at bounding box center [136, 649] width 20 height 20
click at [126, 649] on icon at bounding box center [136, 649] width 20 height 20
type input "Полина, дорогая моя племянница и крестница! С днем рождения! Ты – самый светлый…"
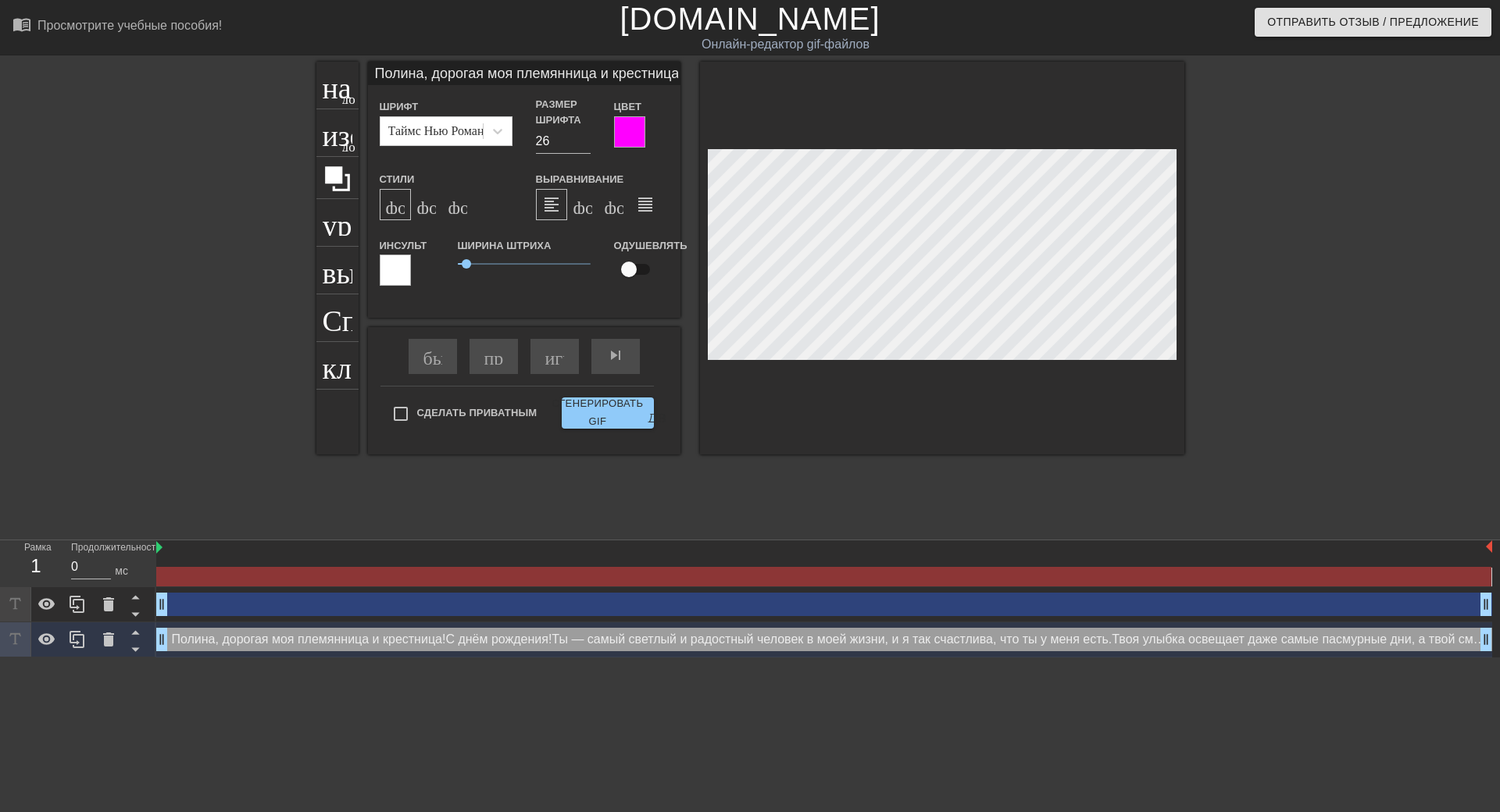
scroll to position [3, 3]
type textarea "Полина, дорогая моя племянница и крестница! С днем рождения! Ты – самый светлый…"
type input "Полина, дорогая моя племянница и крестница! С днем рождения! Ты – самый светлый…"
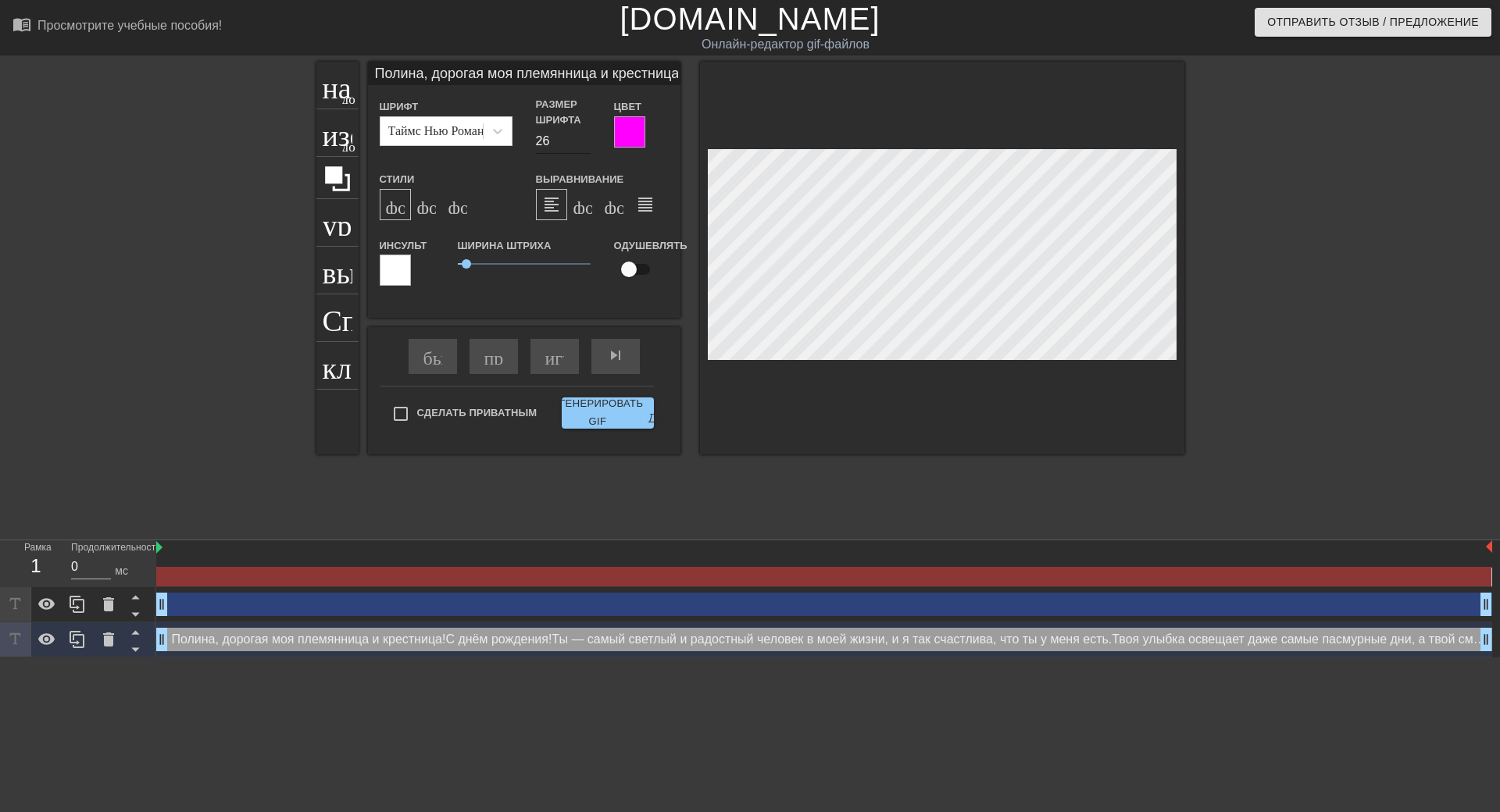
type textarea "Полина, дорогая моя племянница и крестница! С днем рождения! Ты – самый светлый…"
type input "Полина, дорогая моя племянница и крестница! С днем рождения! Ты – самый светлый…"
type input "25"
click at [579, 145] on input "25" at bounding box center [563, 141] width 55 height 25
type input "Полина, дорогая моя племянница и крестница! С днем рождения! Ты – самый светлый…"
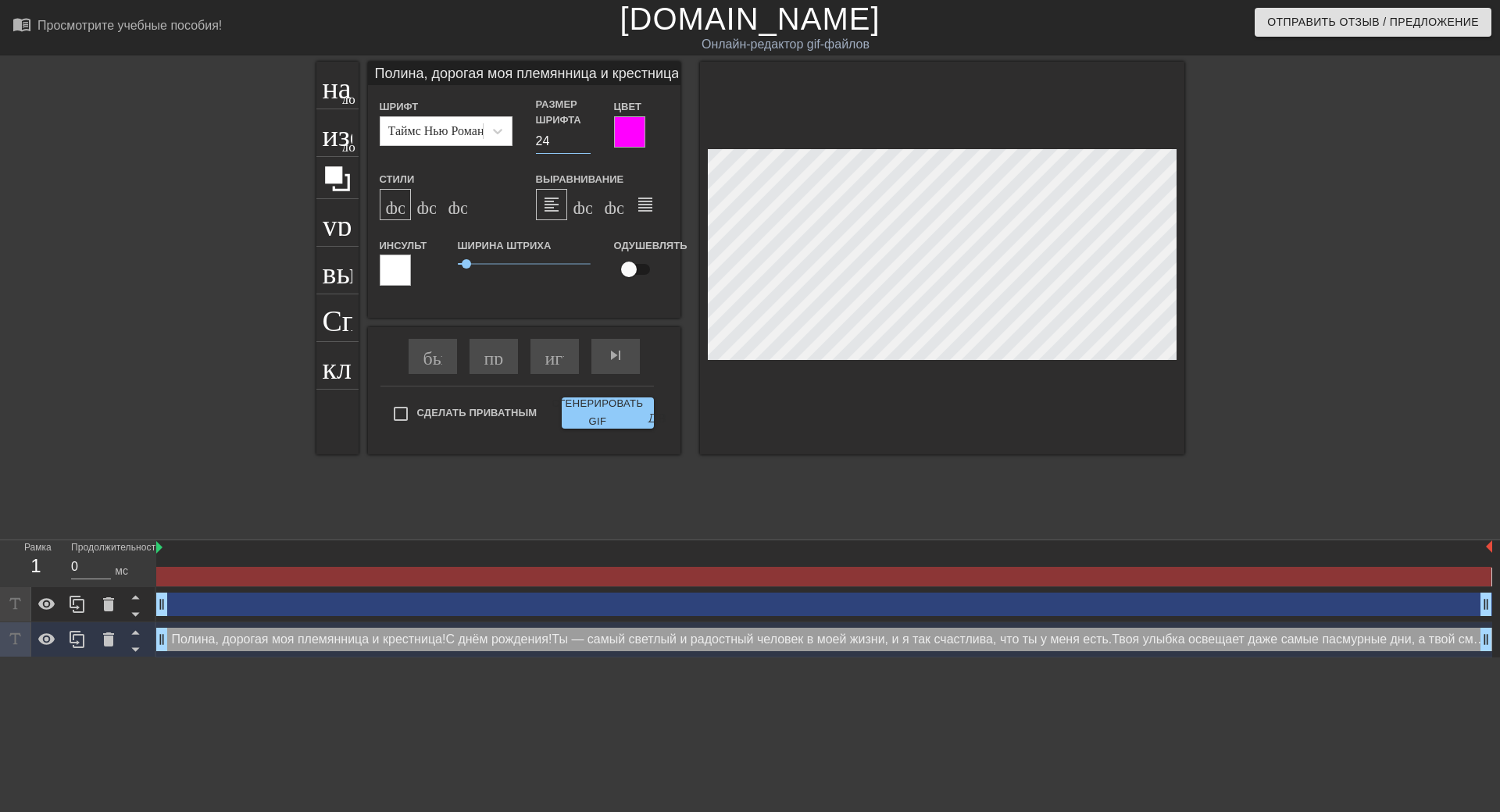
type input "24"
click at [585, 145] on input "24" at bounding box center [563, 141] width 55 height 25
type input "Полина, дорогая моя племянница и крестница! С днем рождения! Ты – самый светлый…"
type input "23"
click at [585, 145] on input "23" at bounding box center [563, 141] width 55 height 25
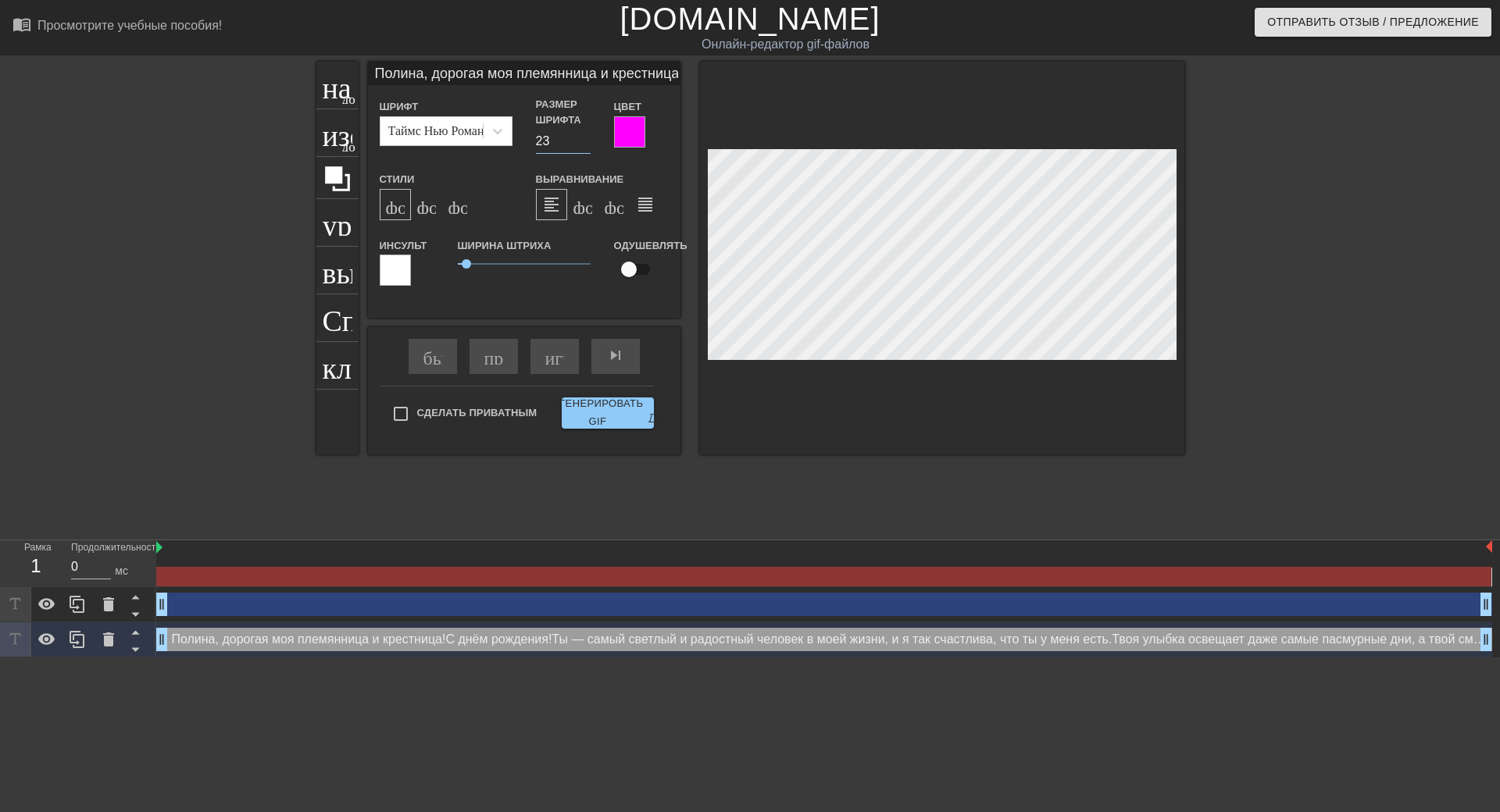
type input "Полина, дорогая моя племянница и крестница! С днем рождения! Ты – самый светлый…"
type input "22"
click at [585, 146] on input "22" at bounding box center [563, 141] width 55 height 25
type input "Полина, дорогая моя племянница и крестница! С днем рождения! Ты – самый светлый…"
type input "21"
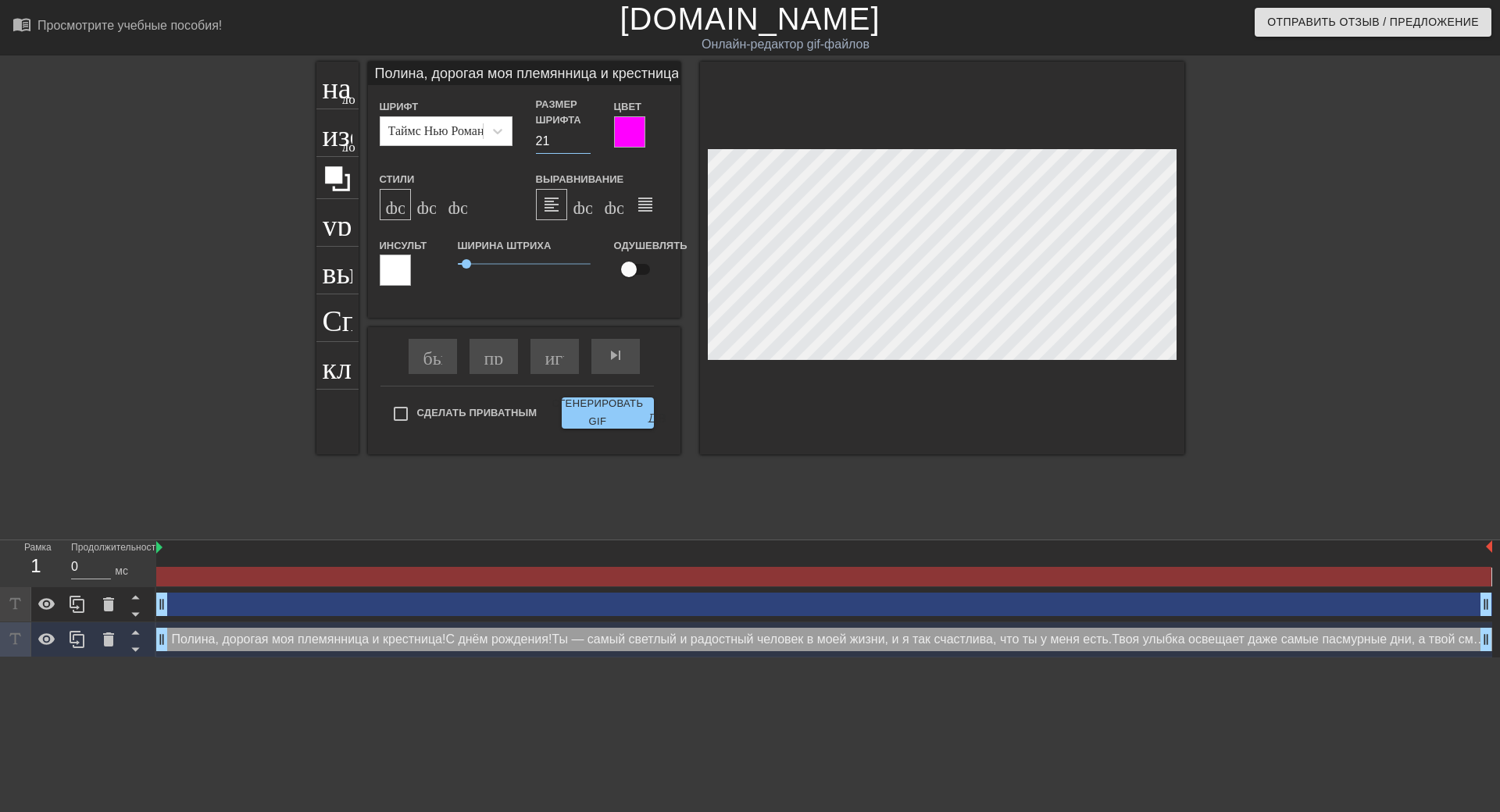
click at [585, 146] on input "21" at bounding box center [563, 141] width 55 height 25
type input "Полина, дорогая моя племянница и крестница! С днем рождения! Ты – самый светлый…"
type input "20"
click at [585, 146] on input "20" at bounding box center [563, 141] width 55 height 25
type input "Полина, дорогая моя племянница и крестница! С днем рождения! Ты – самый светлый…"
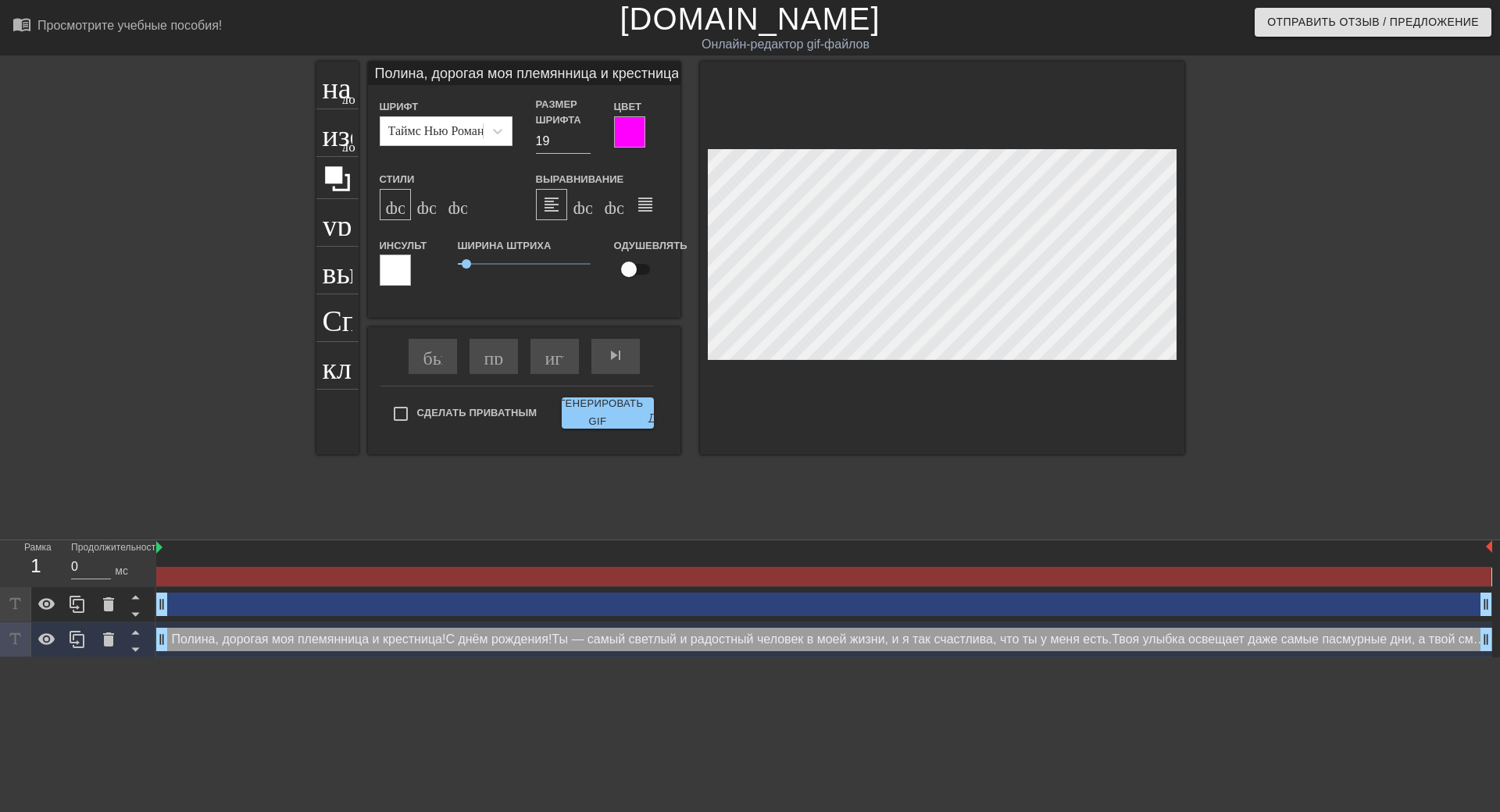
type input "19"
click at [585, 146] on input "19" at bounding box center [563, 141] width 55 height 25
type input "Полина, дорогая моя племянница и крестница! С днем рождения! Ты – самый светлый…"
type input "18"
click at [585, 146] on input "18" at bounding box center [563, 141] width 55 height 25
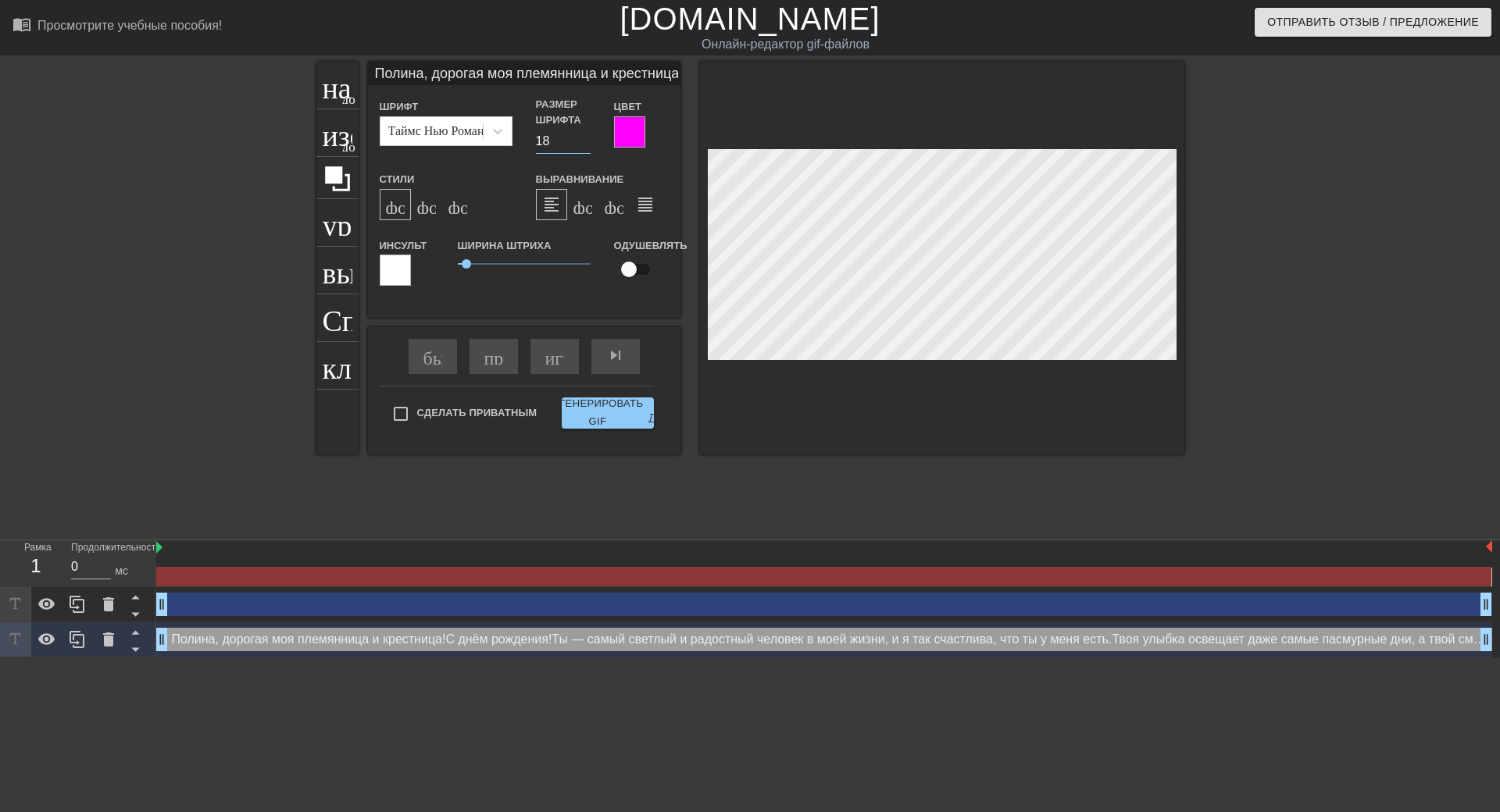
type input "Полина, дорогая моя племянница и крестница! С днем рождения! Ты – самый светлый…"
type input "17"
click at [585, 146] on input "17" at bounding box center [563, 141] width 55 height 25
type input "Полина, дорогая моя племянница и крестница! С днем рождения! Ты – самый светлый…"
type input "16"
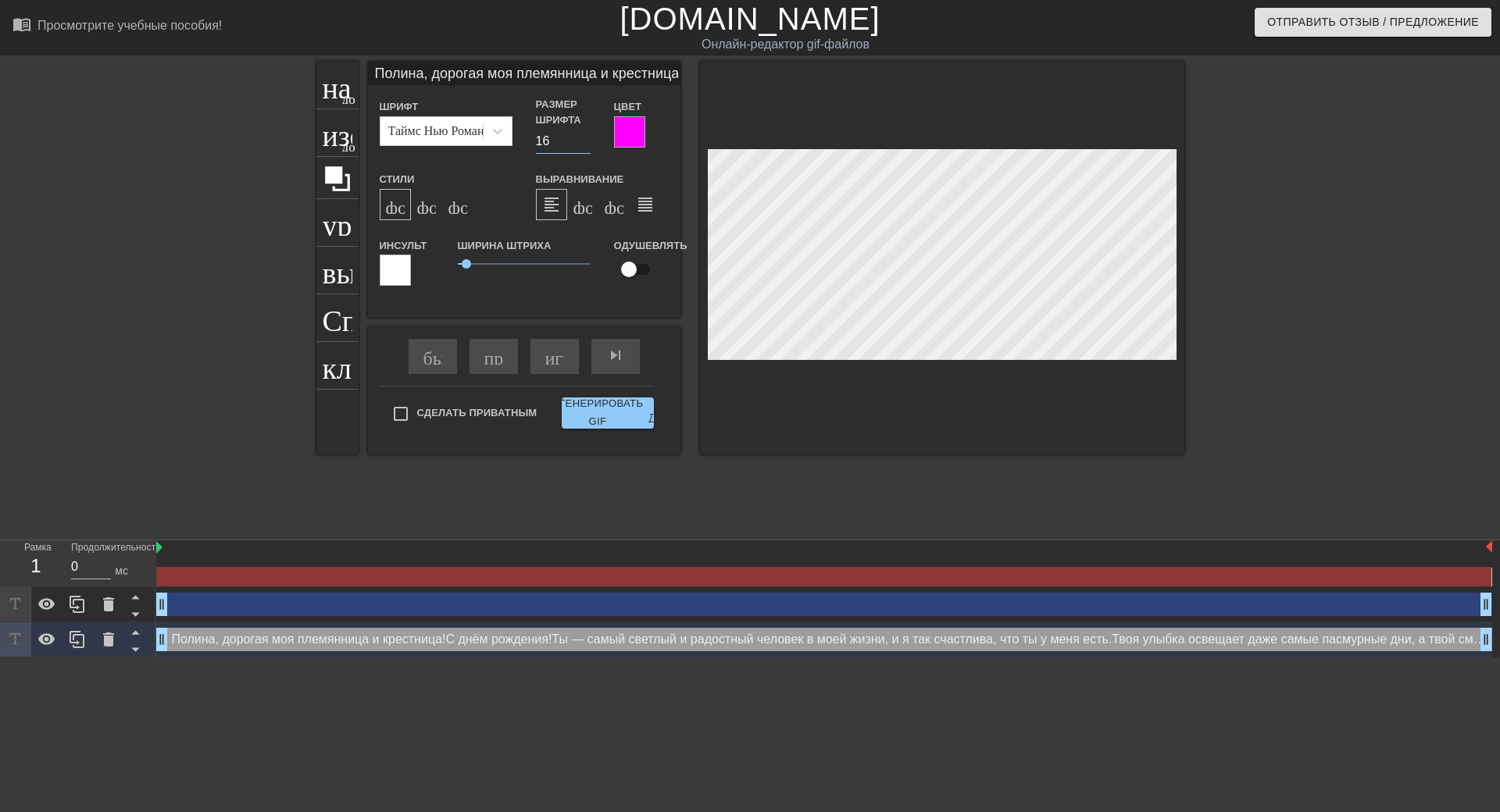
click at [585, 146] on input "16" at bounding box center [563, 141] width 55 height 25
type input "Полина, дорогая моя племянница и крестница! С днем рождения! Ты – самый светлый…"
type input "15"
click at [585, 146] on input "15" at bounding box center [563, 141] width 55 height 25
type input "Полина, дорогая моя племянница и крестница! С днем рождения! Ты – самый светлый…"
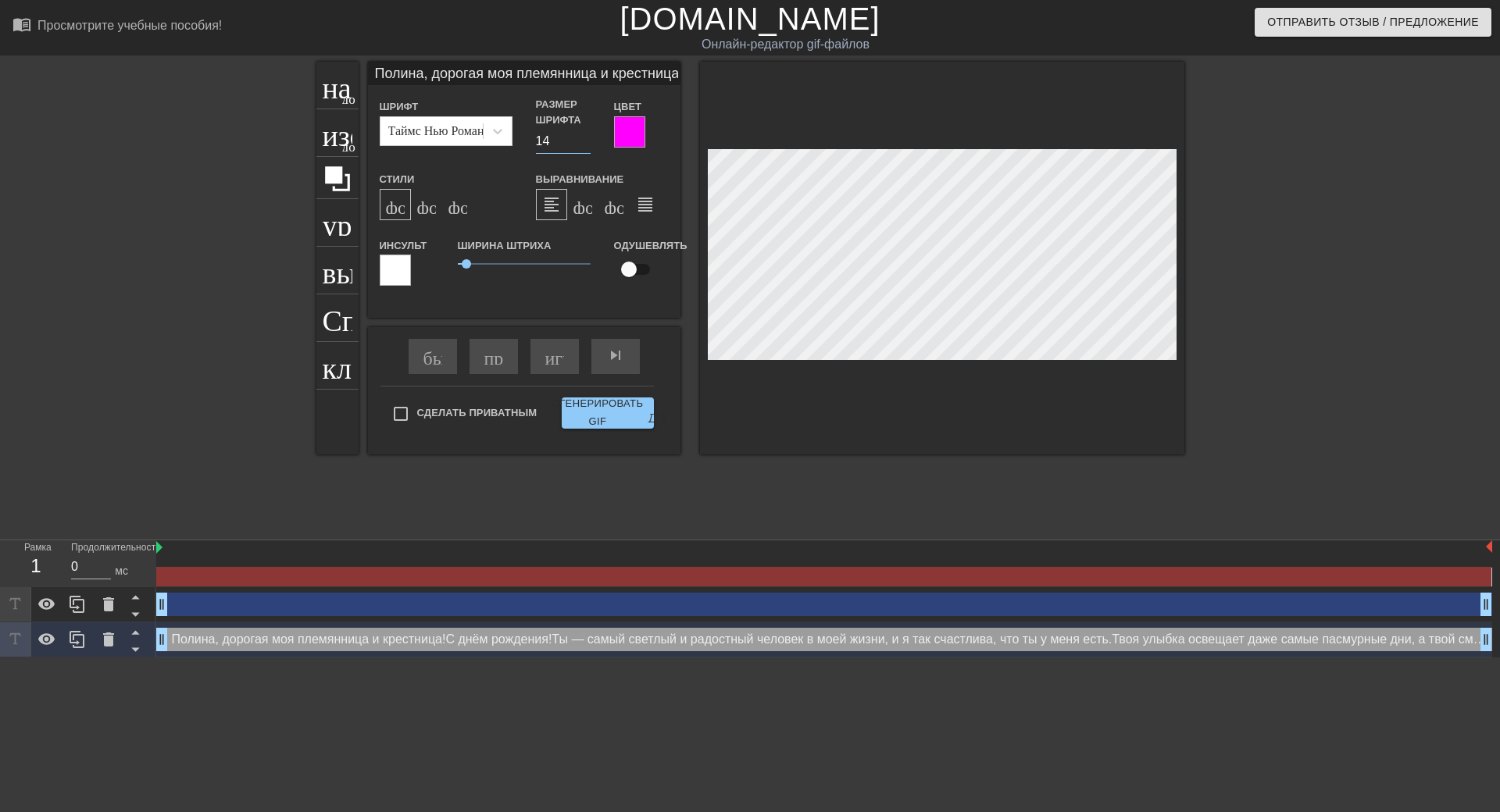
type input "14"
click at [585, 146] on input "14" at bounding box center [563, 141] width 55 height 25
type input "Полина, дорогая моя племянница и крестница! С днем рождения! Ты – самый светлый…"
type input "13"
click at [585, 146] on input "13" at bounding box center [563, 141] width 55 height 25
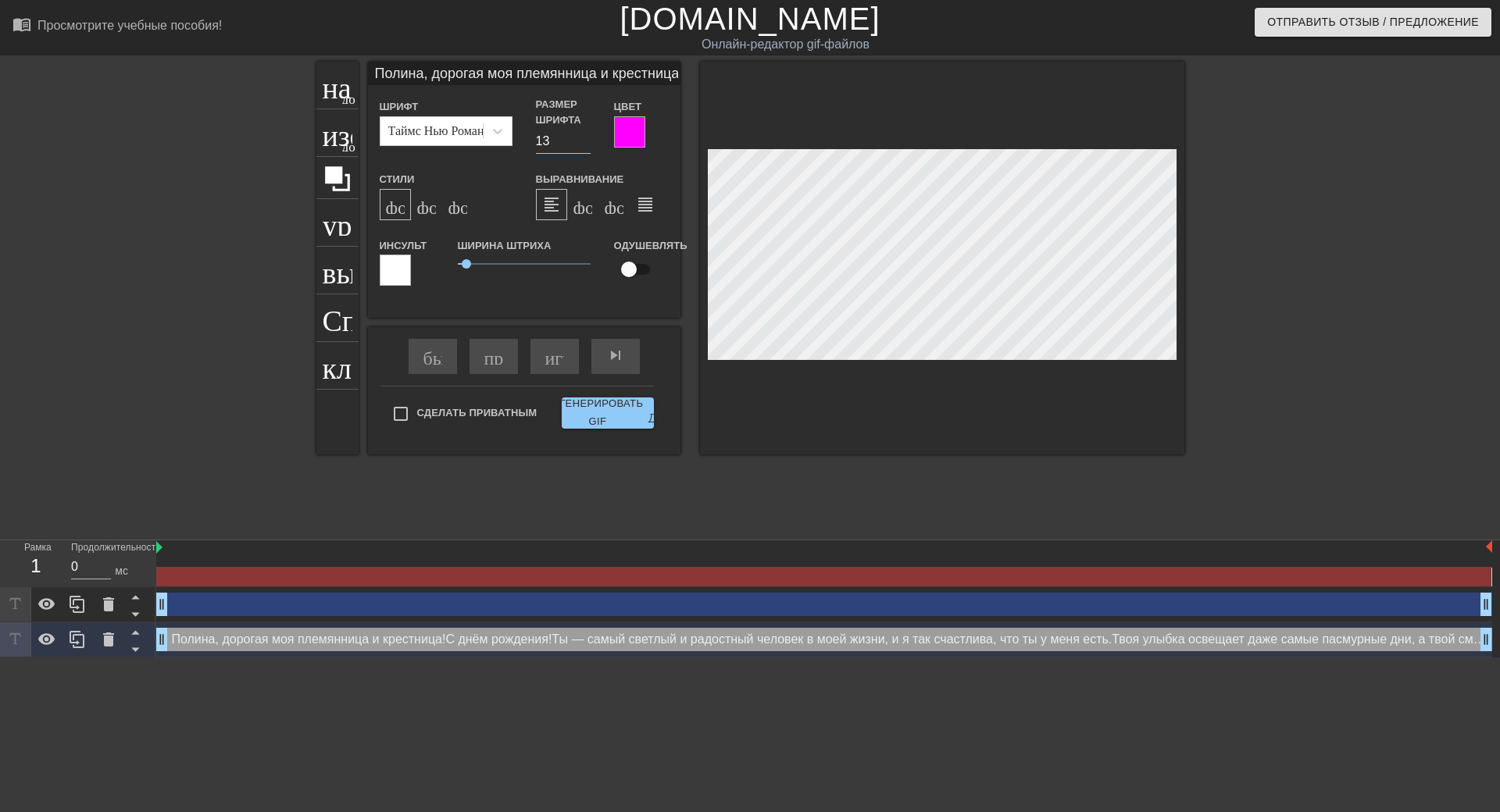
type input "Полина, дорогая моя племянница и крестница! С днем рождения! Ты – самый светлый…"
type input "12"
click at [585, 146] on input "12" at bounding box center [563, 141] width 55 height 25
type input "Полина, дорогая моя племянница и крестница! С днем рождения! Ты – самый светлый…"
type input "11"
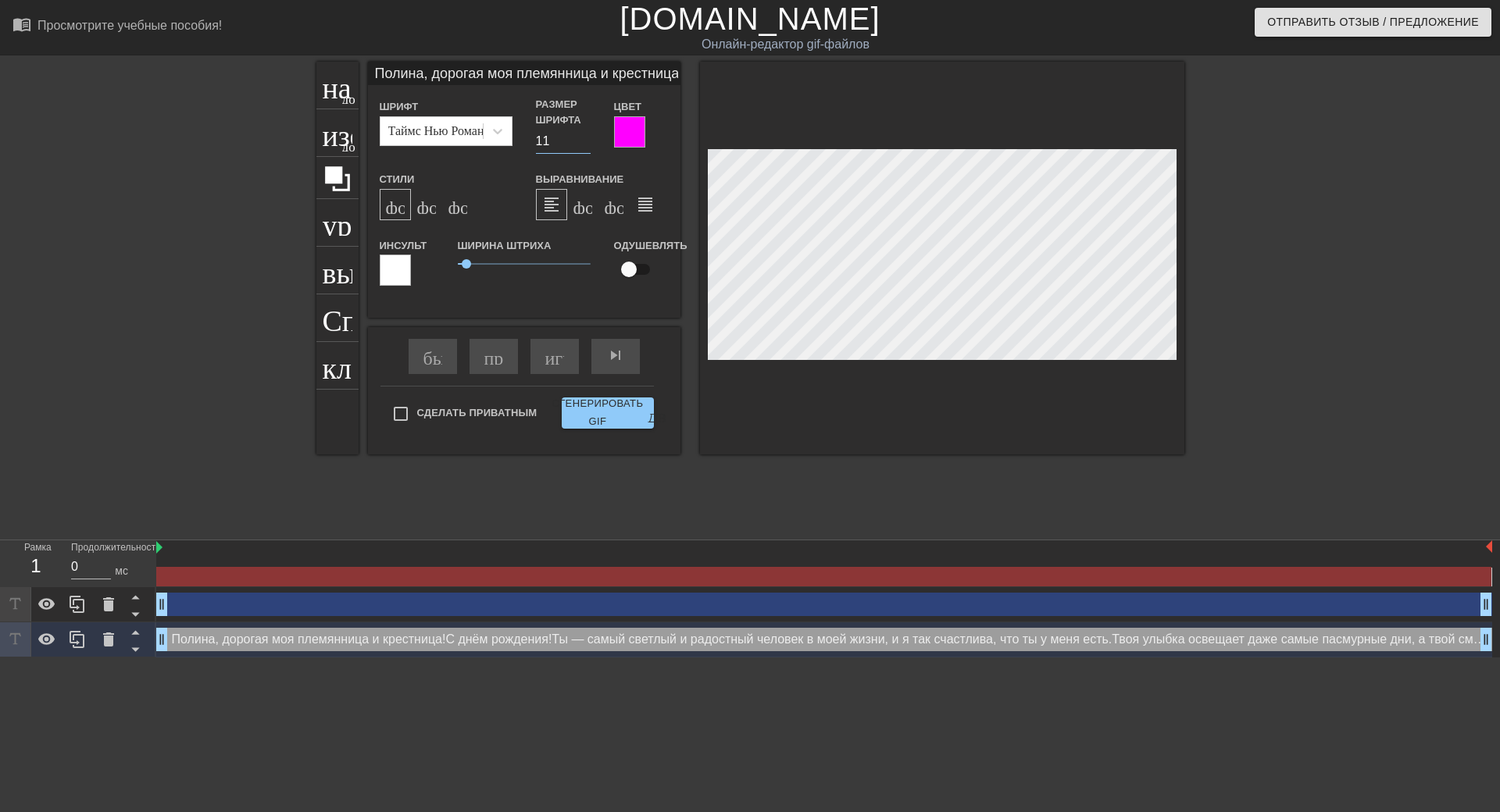
click at [585, 146] on input "11" at bounding box center [563, 141] width 55 height 25
type input "Полина, дорогая моя племянница и крестница! С днем рождения! Ты – самый светлый…"
type input "10"
click at [585, 146] on input "10" at bounding box center [563, 141] width 55 height 25
type input "Полина, дорогая моя племянница и крестница! С днем рождения! Ты – самый светлый…"
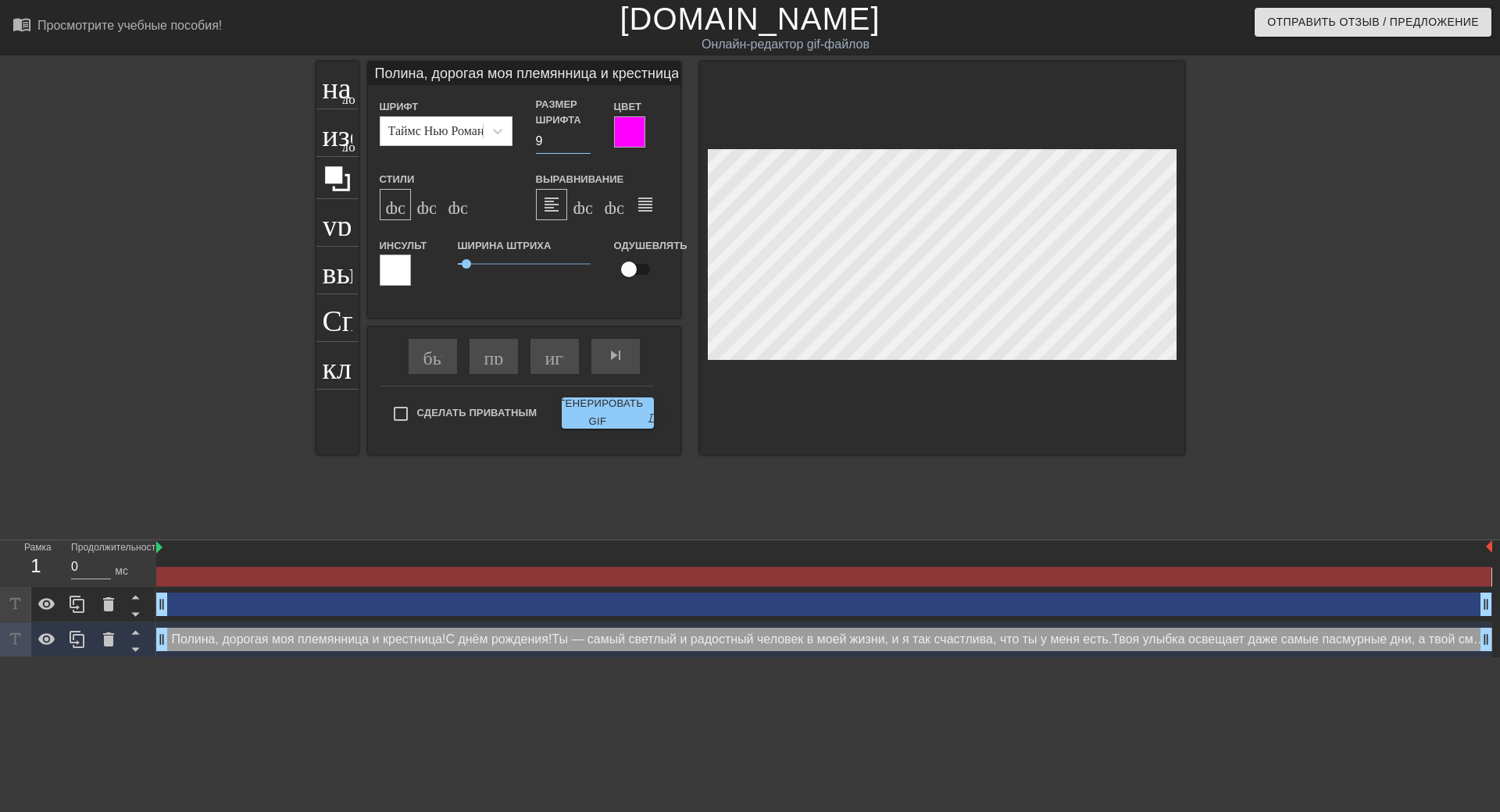
type input "9"
click at [585, 146] on input "9" at bounding box center [563, 141] width 55 height 25
type input "Полина, дорогая моя племянница и крестница! С днем рождения! Ты – самый светлый…"
type input "8"
click at [585, 146] on input "8" at bounding box center [563, 141] width 55 height 25
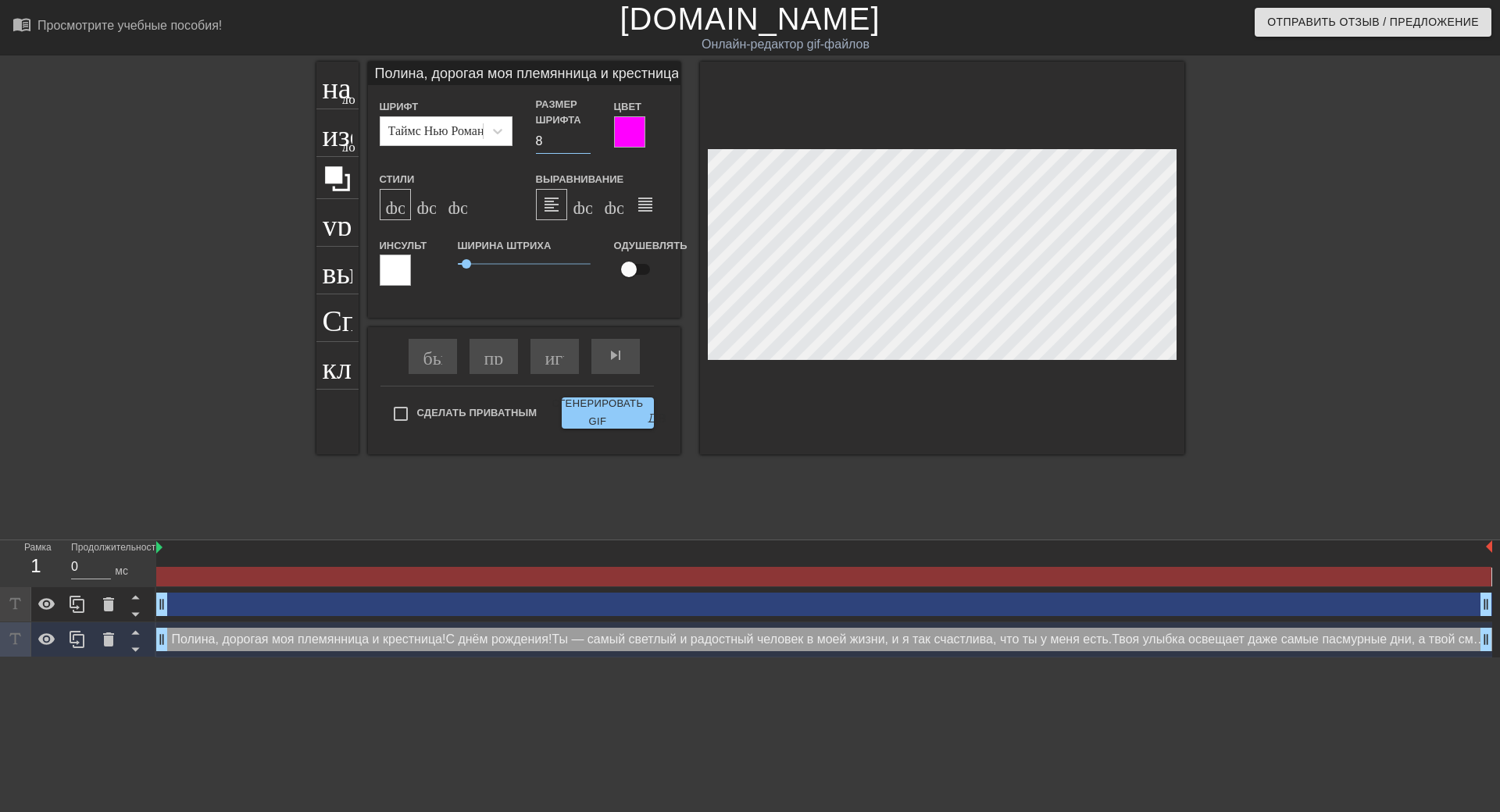
type input "Полина, дорогая моя племянница и крестница! С днем рождения! Ты – самый светлый…"
type input "9"
click at [588, 136] on input "9" at bounding box center [563, 141] width 55 height 25
type input "Полина, дорогая моя племянница и крестница! С днем рождения! Ты – самый светлый…"
type input "10"
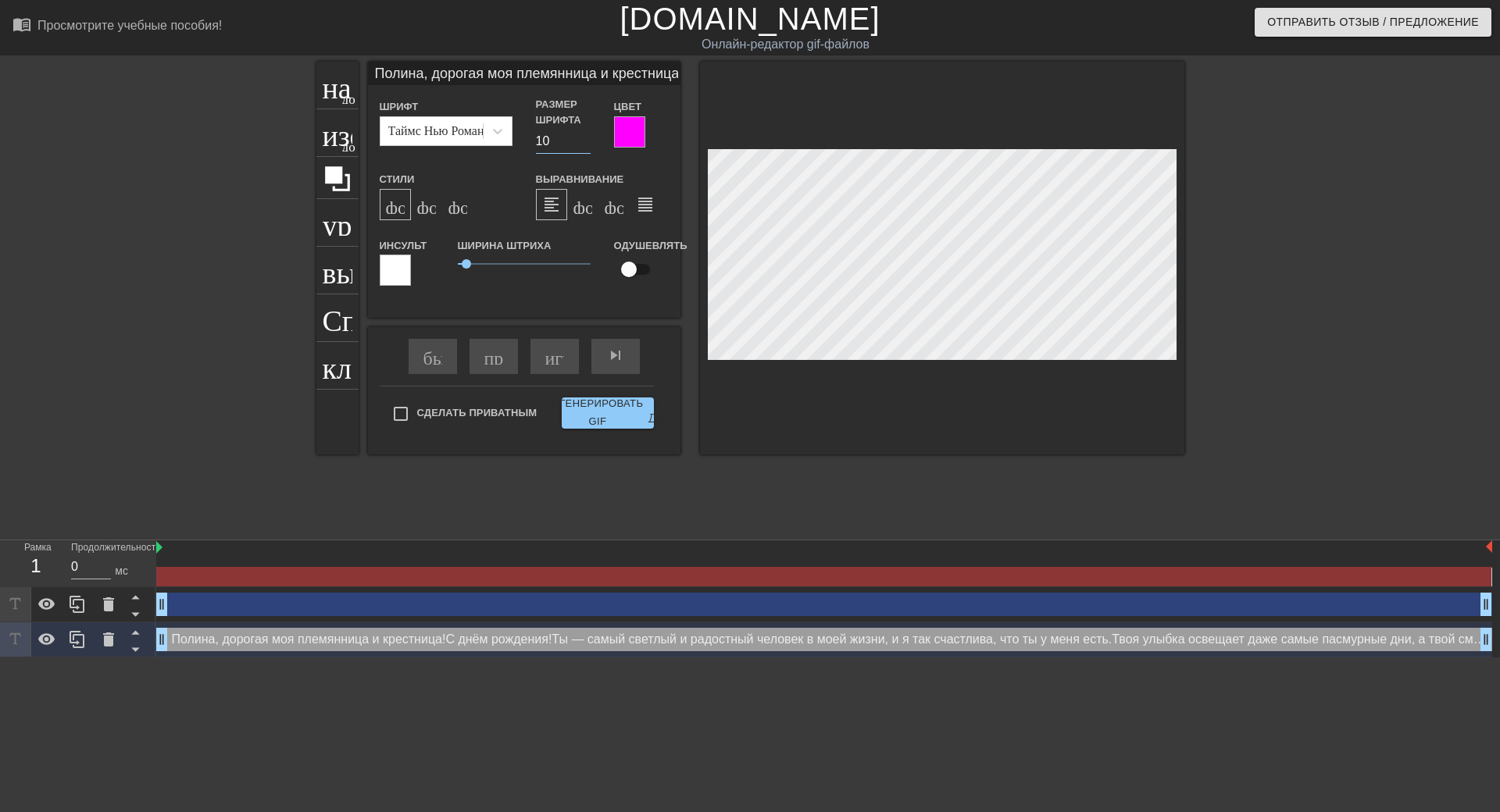
click at [588, 135] on input "10" at bounding box center [563, 141] width 55 height 25
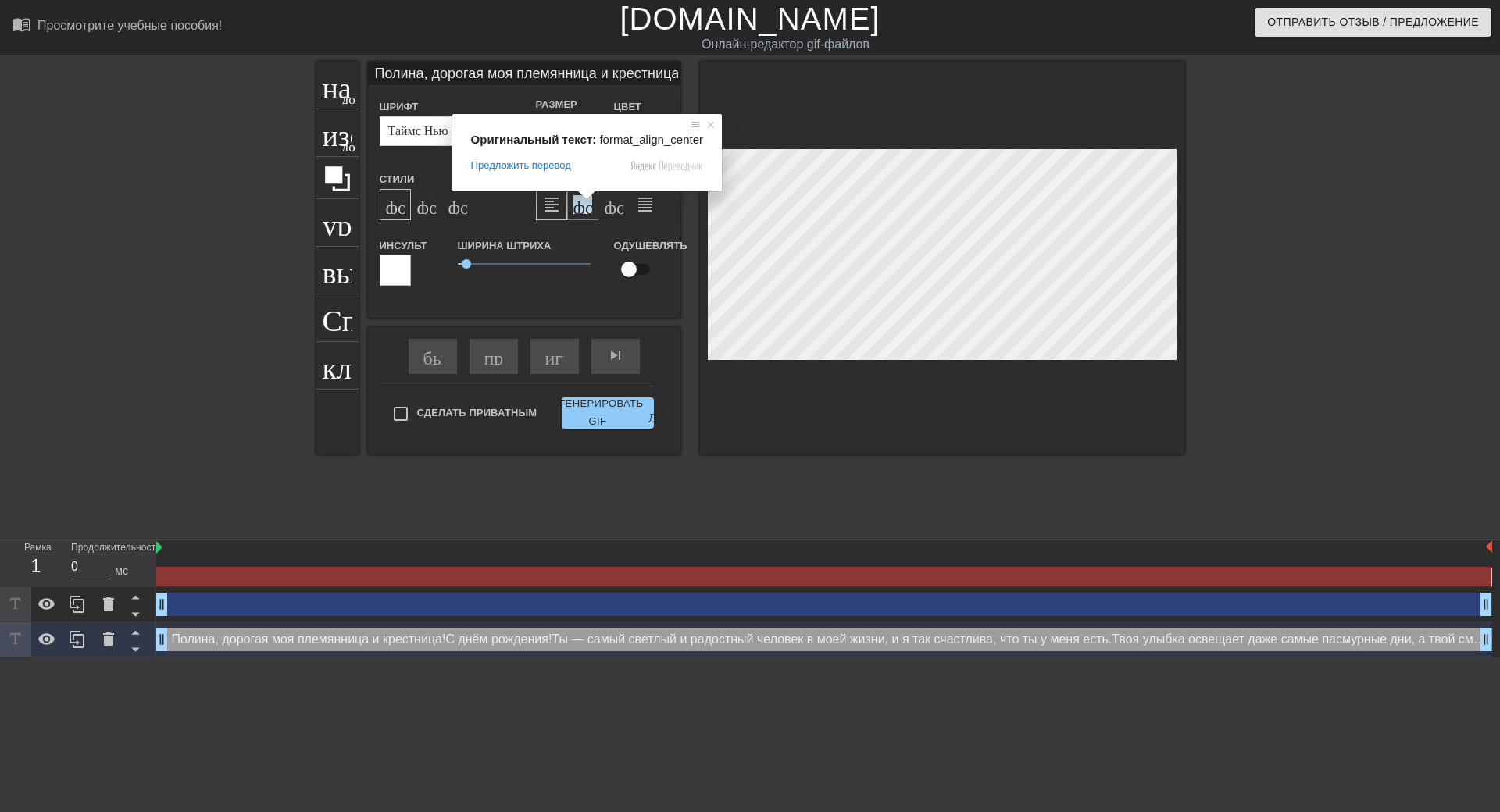
click at [585, 210] on ya-tr-span "формат_align_center" at bounding box center [724, 204] width 303 height 19
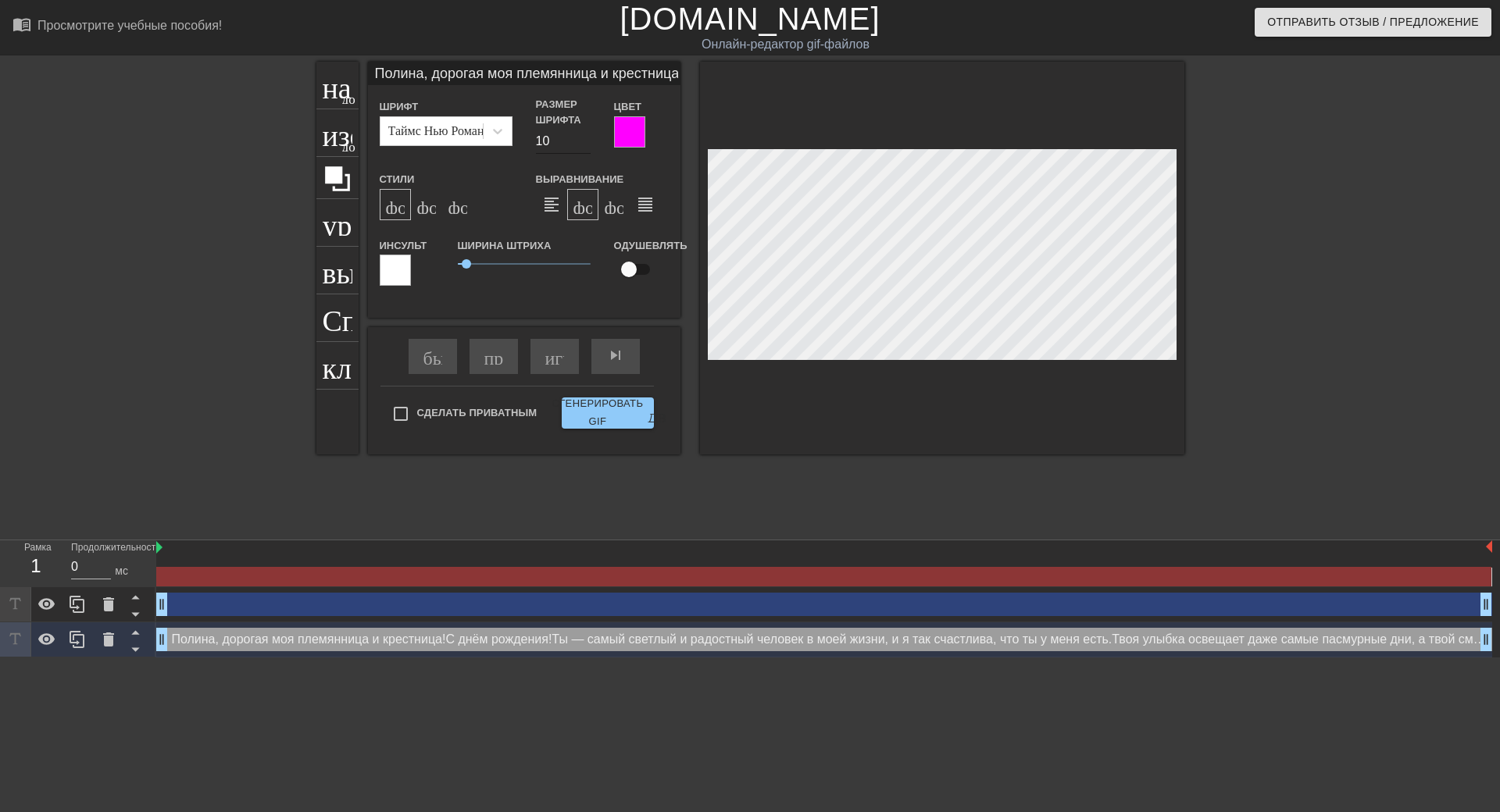
type input "Полина, дорогая моя племянница и крестница! С днем рождения! Ты – самый светлый…"
type input "11"
click at [586, 138] on input "11" at bounding box center [563, 141] width 55 height 25
type input "Полина, дорогая моя племянница и крестница! С днем рождения! Ты – самый светлый…"
type input "12"
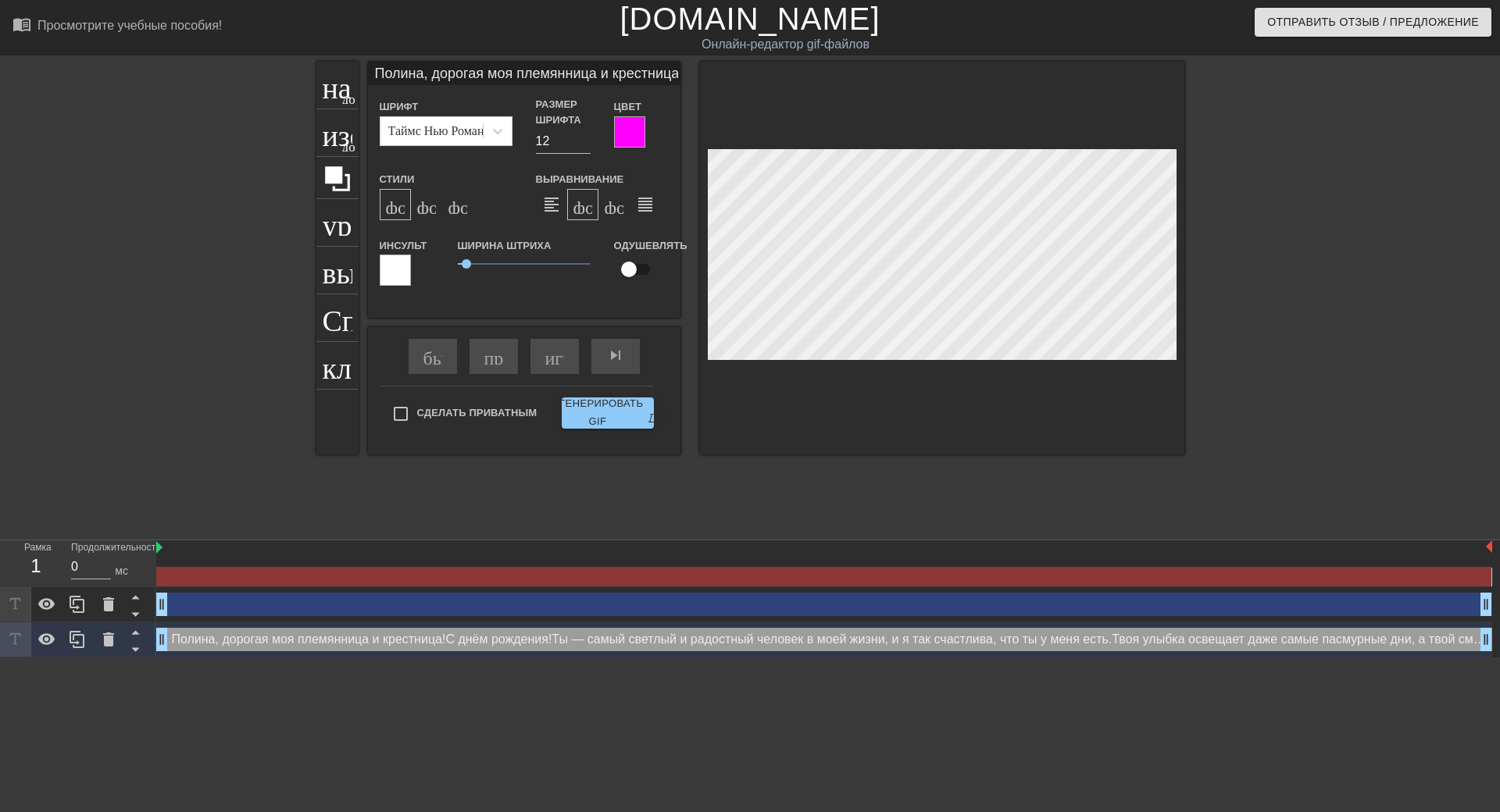
click at [586, 138] on input "12" at bounding box center [563, 141] width 55 height 25
type input "Полина, дорогая моя племянница и крестница! С днем рождения! Ты – самый светлый…"
type input "13"
click at [586, 138] on input "13" at bounding box center [563, 141] width 55 height 25
type input "Полина, дорогая моя племянница и крестница! С днем рождения! Ты – самый светлый…"
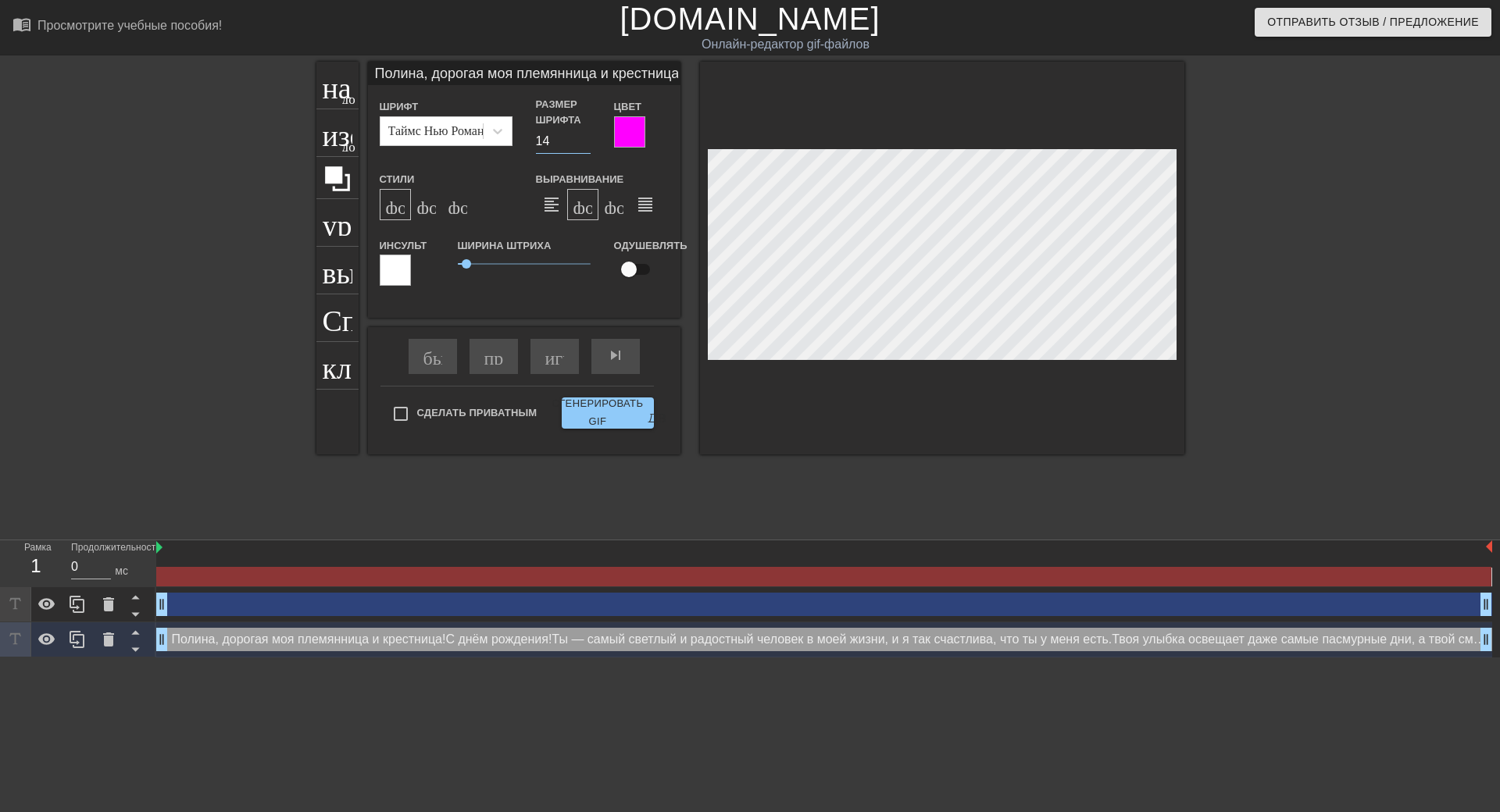
type input "14"
click at [586, 138] on input "14" at bounding box center [563, 141] width 55 height 25
type input "Полина, дорогая моя племянница и крестница! С днем рождения! Ты – самый светлый…"
type input "15"
click at [586, 138] on input "15" at bounding box center [563, 141] width 55 height 25
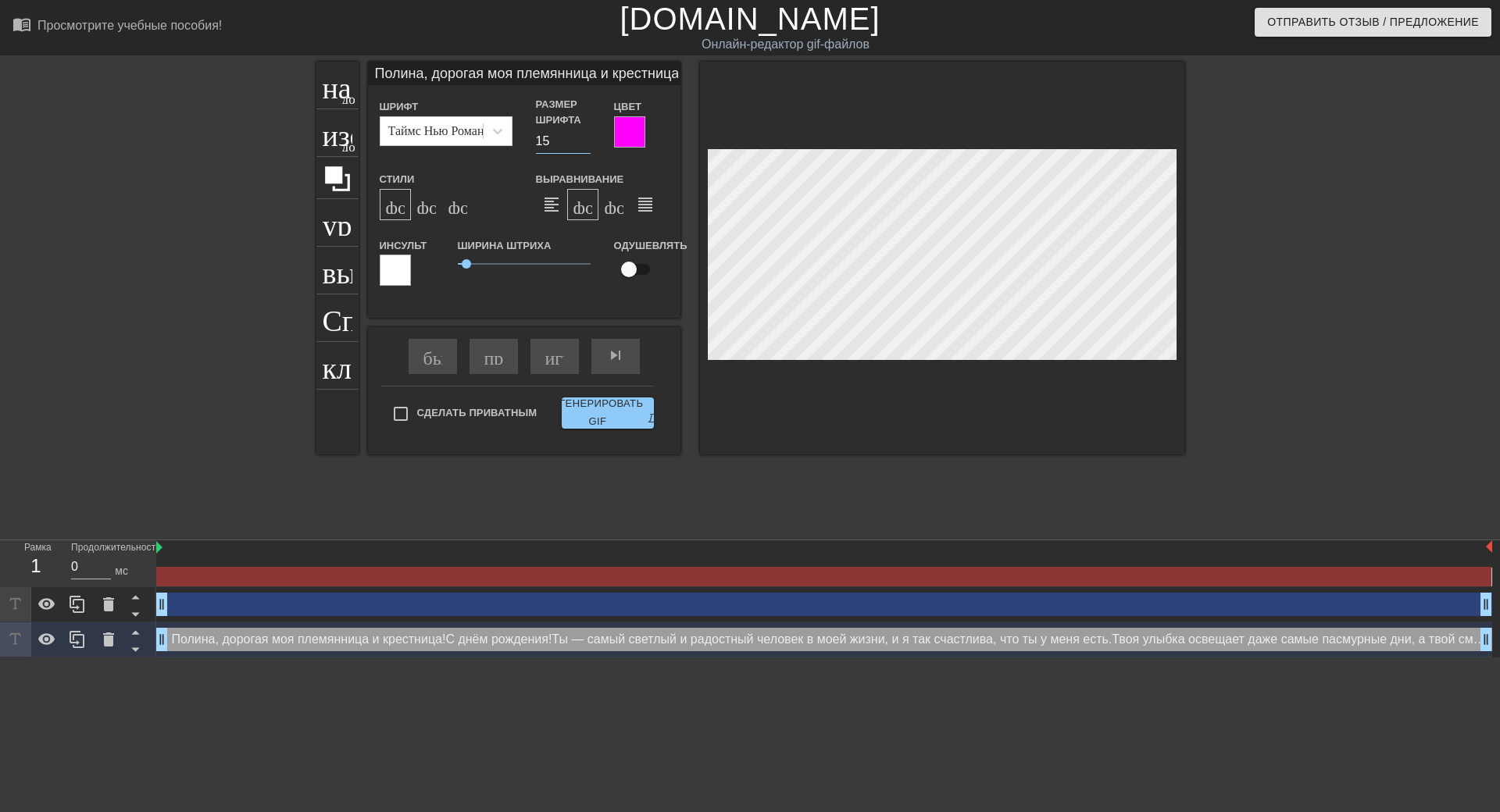
type input "Полина, дорогая моя племянница и крестница! С днем рождения! Ты – самый светлый…"
type input "16"
click at [586, 138] on input "16" at bounding box center [563, 141] width 55 height 25
type input "Полина, дорогая моя племянница и крестница! С днем рождения! Ты – самый светлый…"
type input "17"
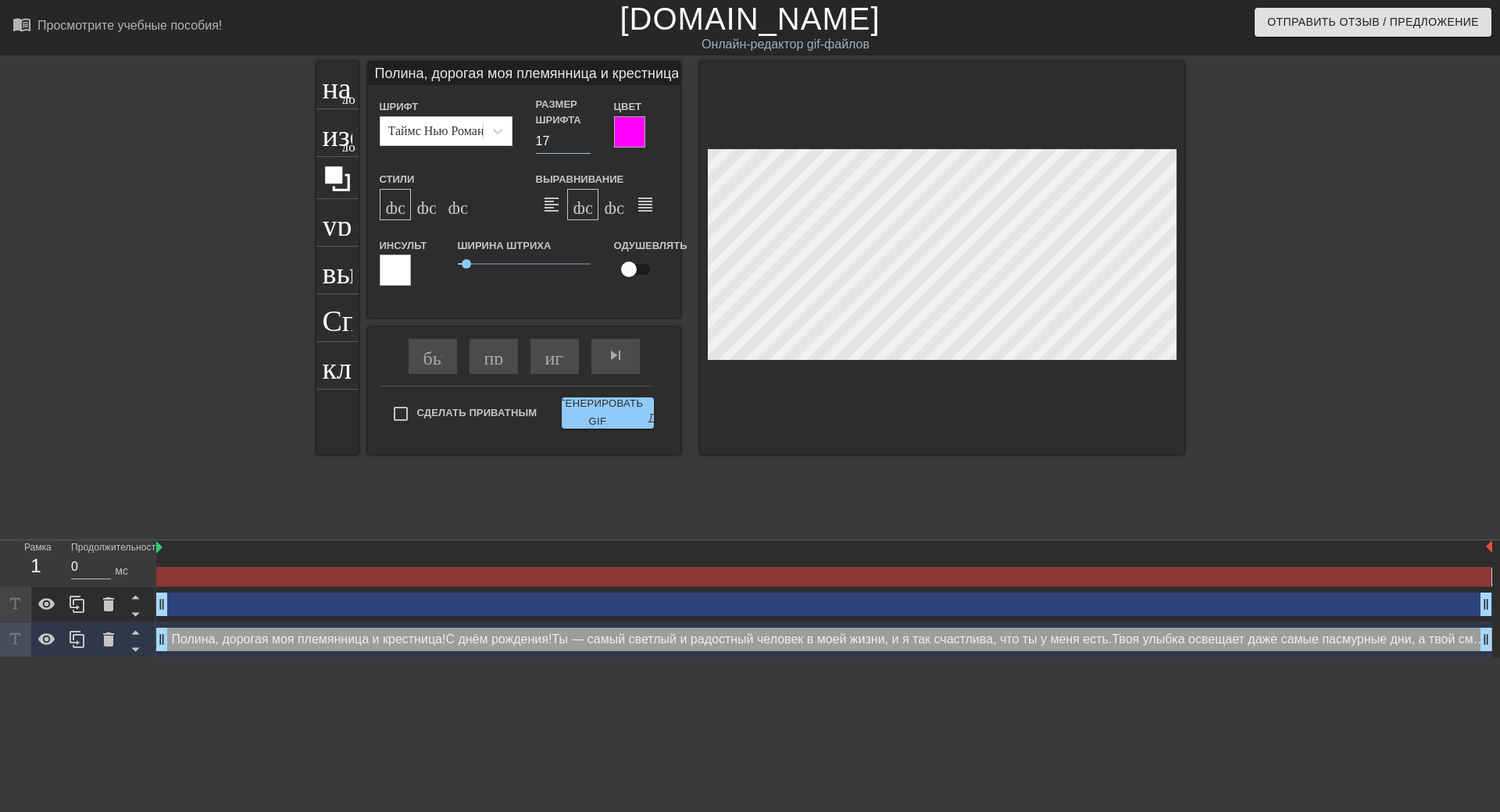
click at [586, 138] on input "17" at bounding box center [563, 141] width 55 height 25
type input "Полина, дорогая моя племянница и крестница! С днем рождения! Ты – самый светлый…"
type input "18"
click at [586, 138] on input "18" at bounding box center [563, 141] width 55 height 25
type input "Полина, дорогая моя племянница и крестница! С днем рождения! Ты – самый светлый…"
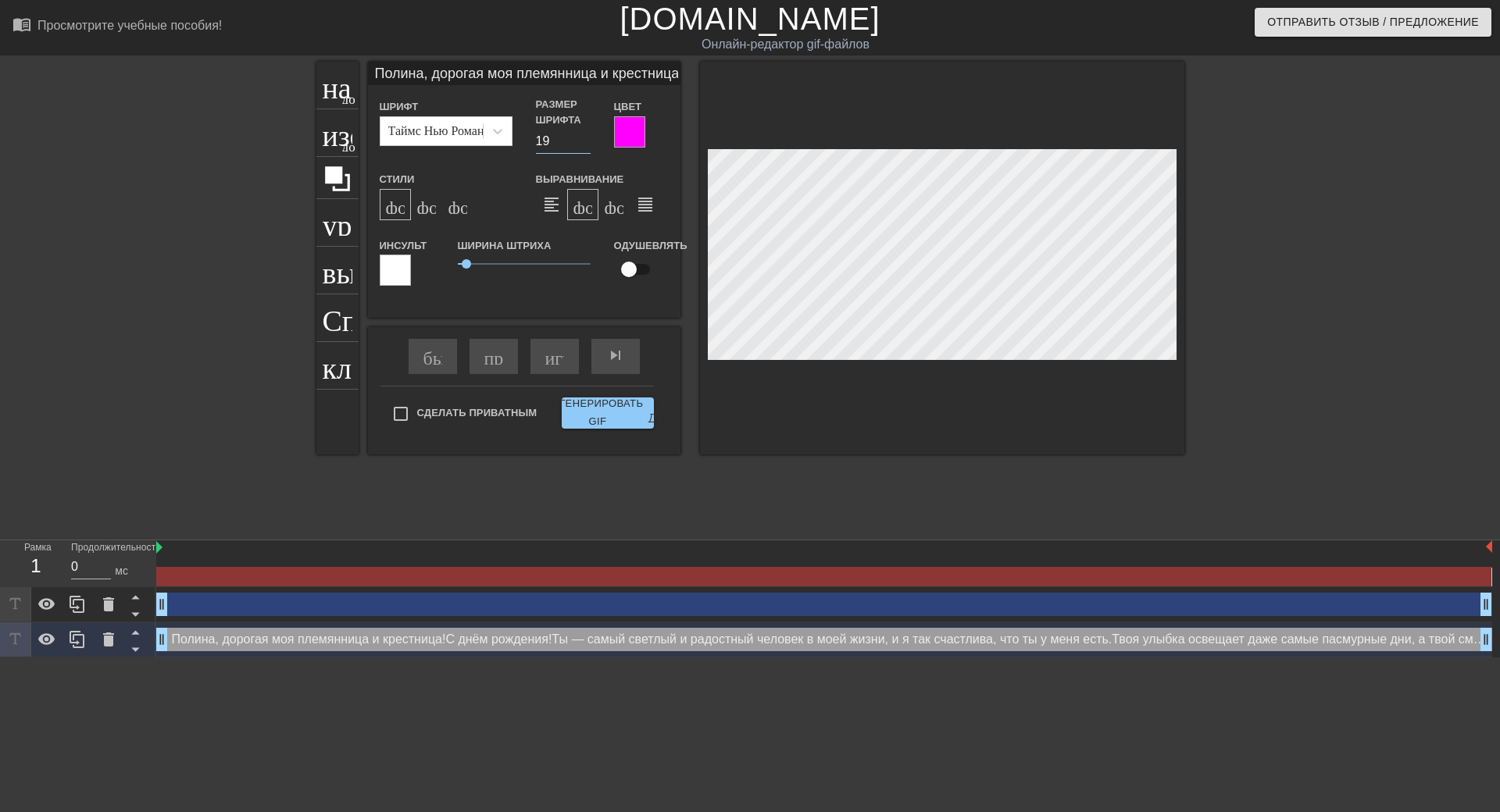
type input "19"
click at [586, 138] on input "19" at bounding box center [563, 141] width 55 height 25
type input "Полина, дорогая моя племянница и крестница! С днем рождения! Ты – самый светлый…"
type input "20"
click at [586, 138] on input "20" at bounding box center [563, 141] width 55 height 25
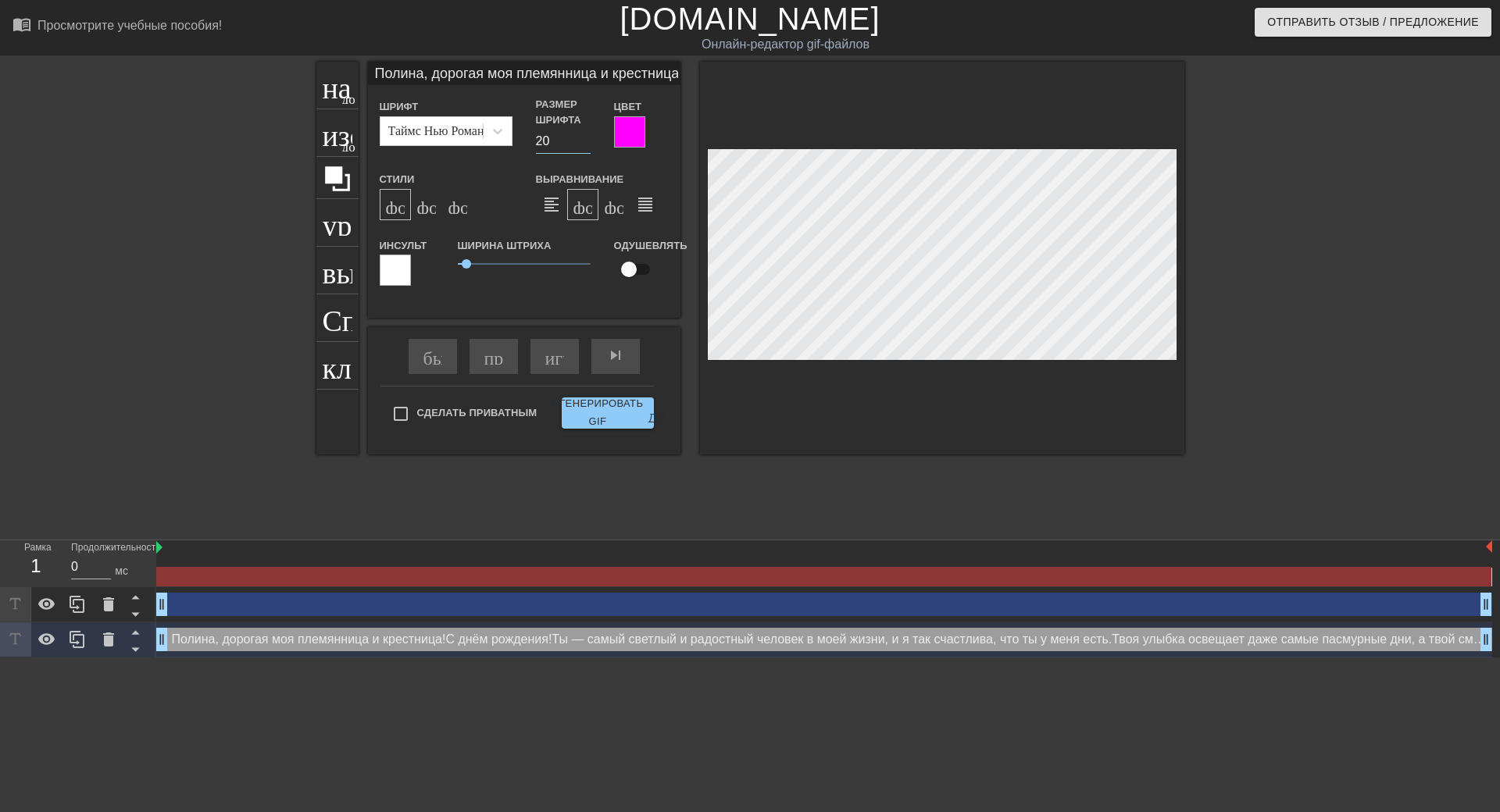
type input "Полина, дорогая моя племянница и крестница! С днем рождения! Ты – самый светлый…"
type input "21"
click at [586, 138] on input "21" at bounding box center [563, 141] width 55 height 25
type input "Полина, дорогая моя племянница и крестница! С днем рождения! Ты – самый светлый…"
type input "22"
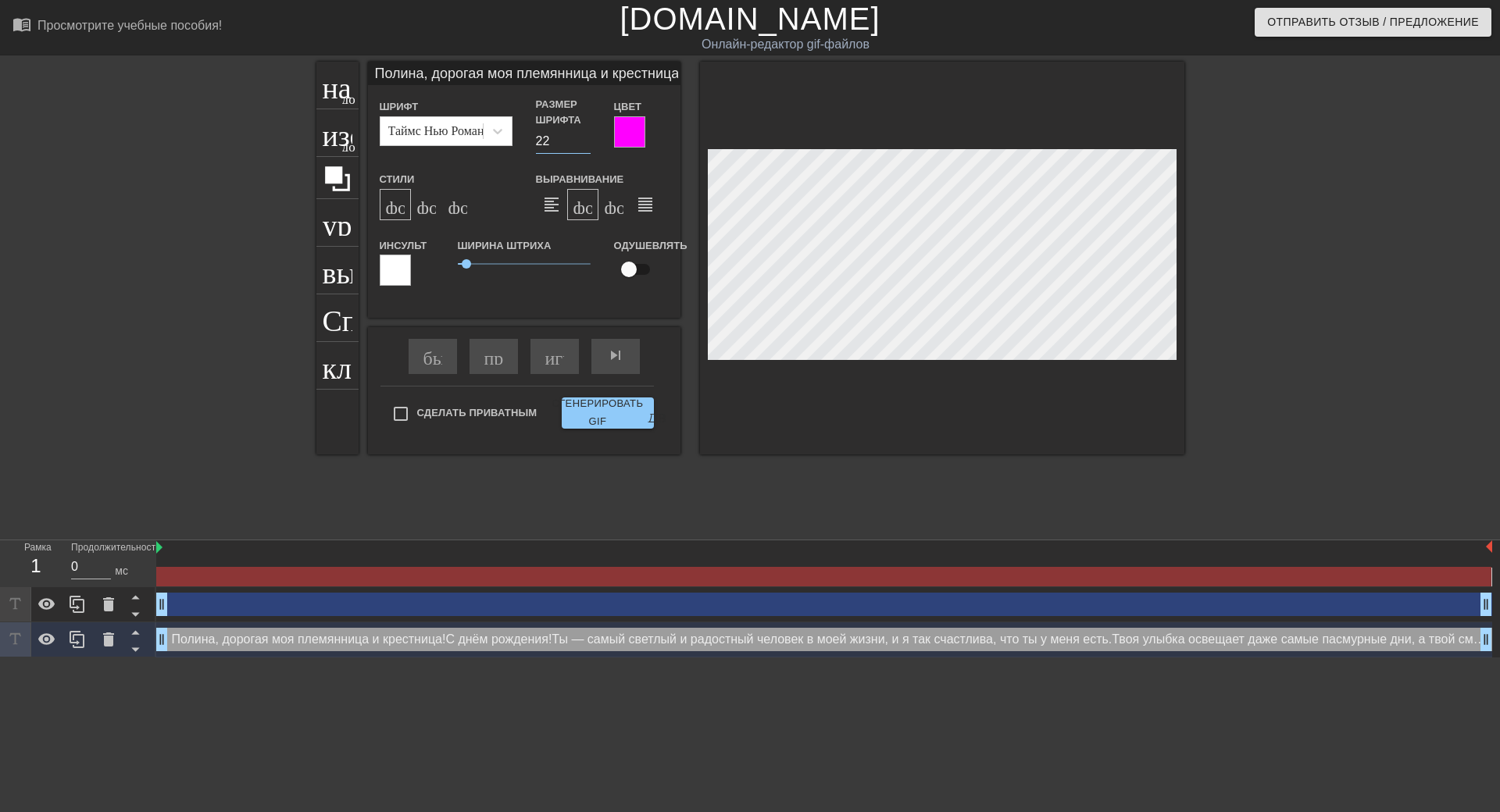
click at [586, 138] on input "22" at bounding box center [563, 141] width 55 height 25
type input "Полина, дорогая моя племянница и крестница! С днем рождения! Ты – самый светлый…"
type input "23"
click at [586, 138] on input "23" at bounding box center [563, 141] width 55 height 25
type input "Полина, дорогая моя племянница и крестница! С днем рождения! Ты – самый светлый…"
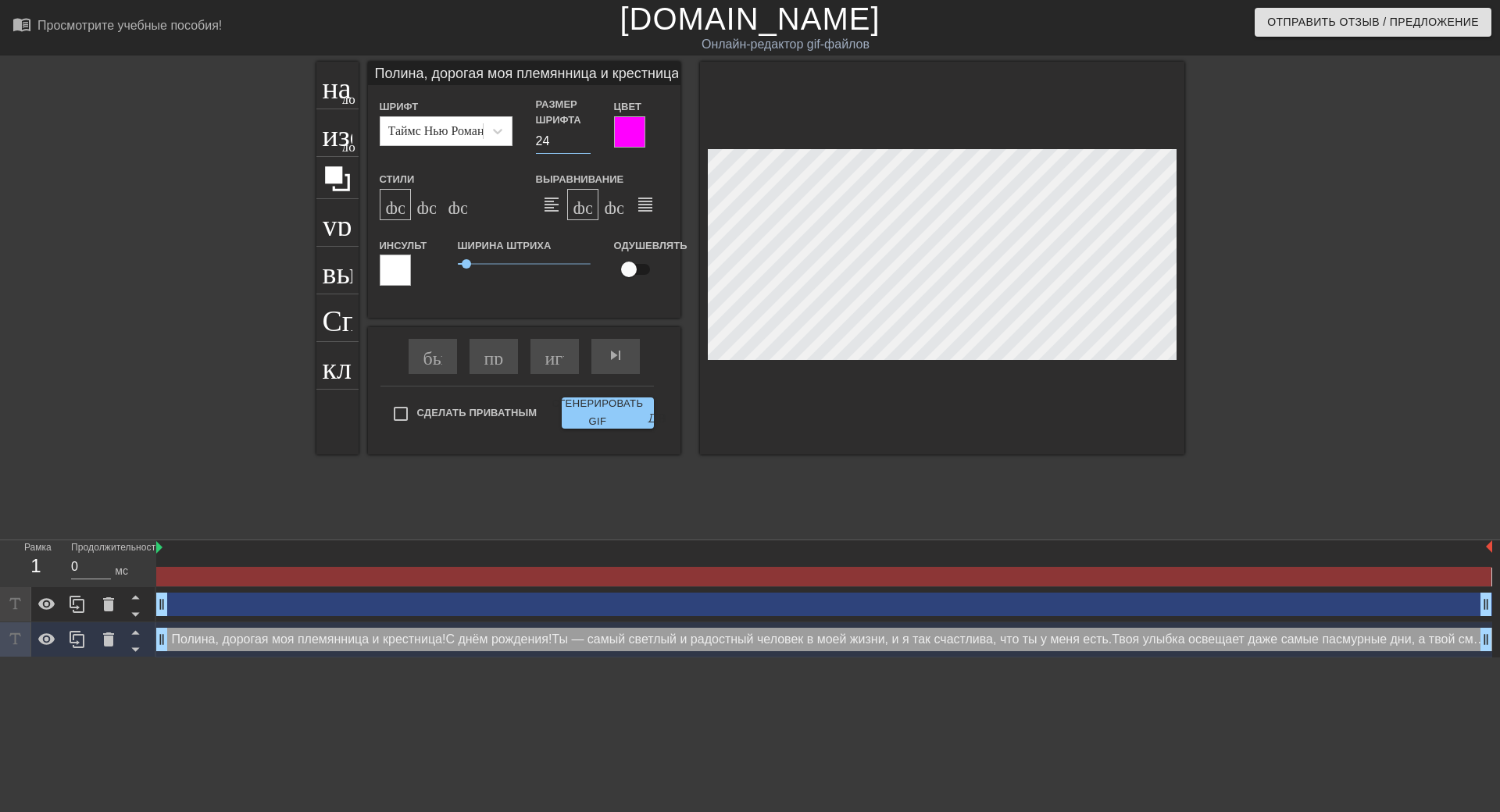
type input "24"
click at [586, 138] on input "24" at bounding box center [563, 141] width 55 height 25
type input "Полина, дорогая моя племянница и крестница! С днем рождения! Ты – самый светлый…"
type input "23"
click at [586, 145] on input "23" at bounding box center [563, 141] width 55 height 25
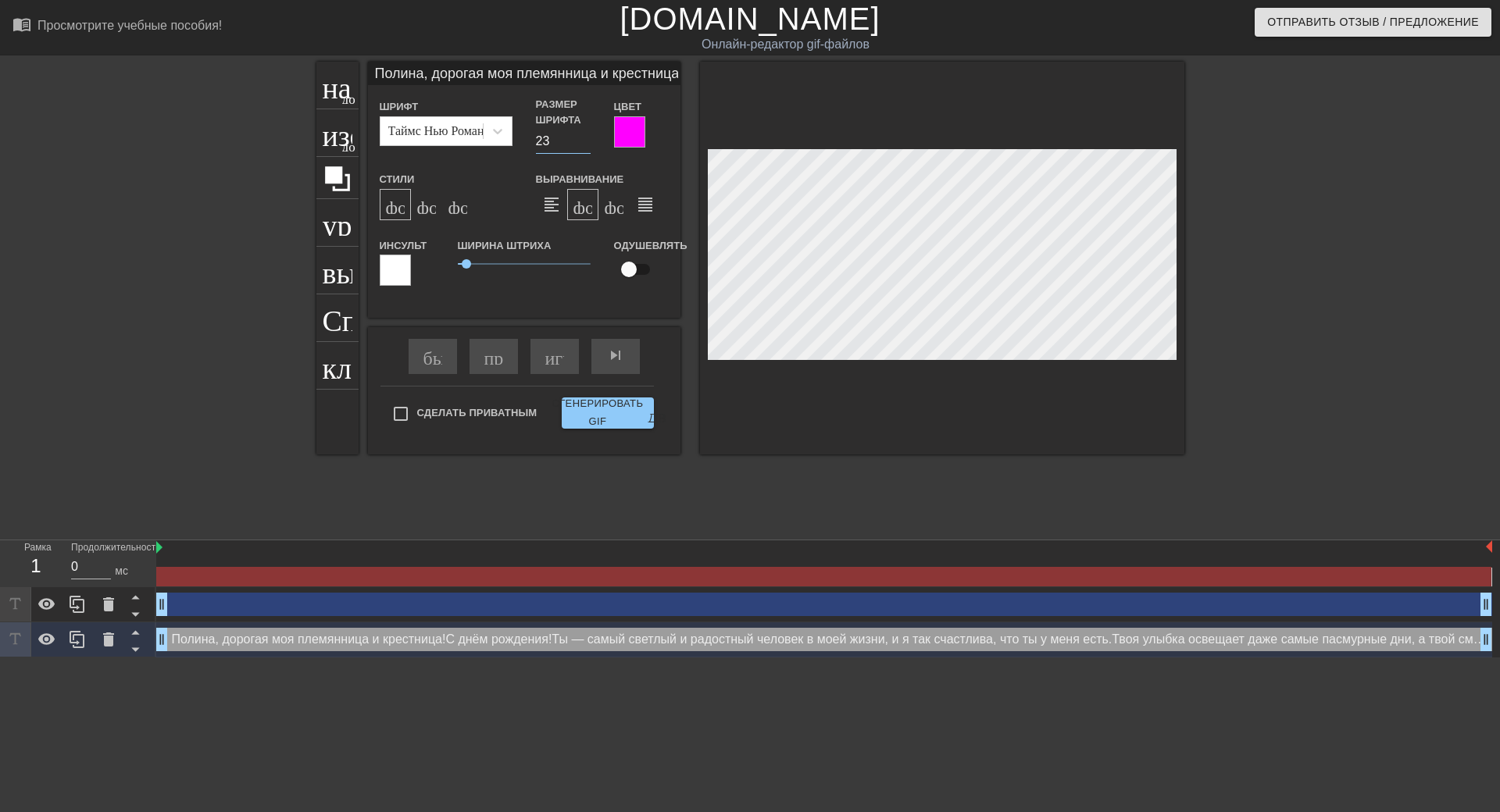
type input "Полина, дорогая моя племянница и крестница! С днем рождения! Ты – самый светлый…"
type input "22"
click at [586, 145] on input "22" at bounding box center [563, 141] width 55 height 25
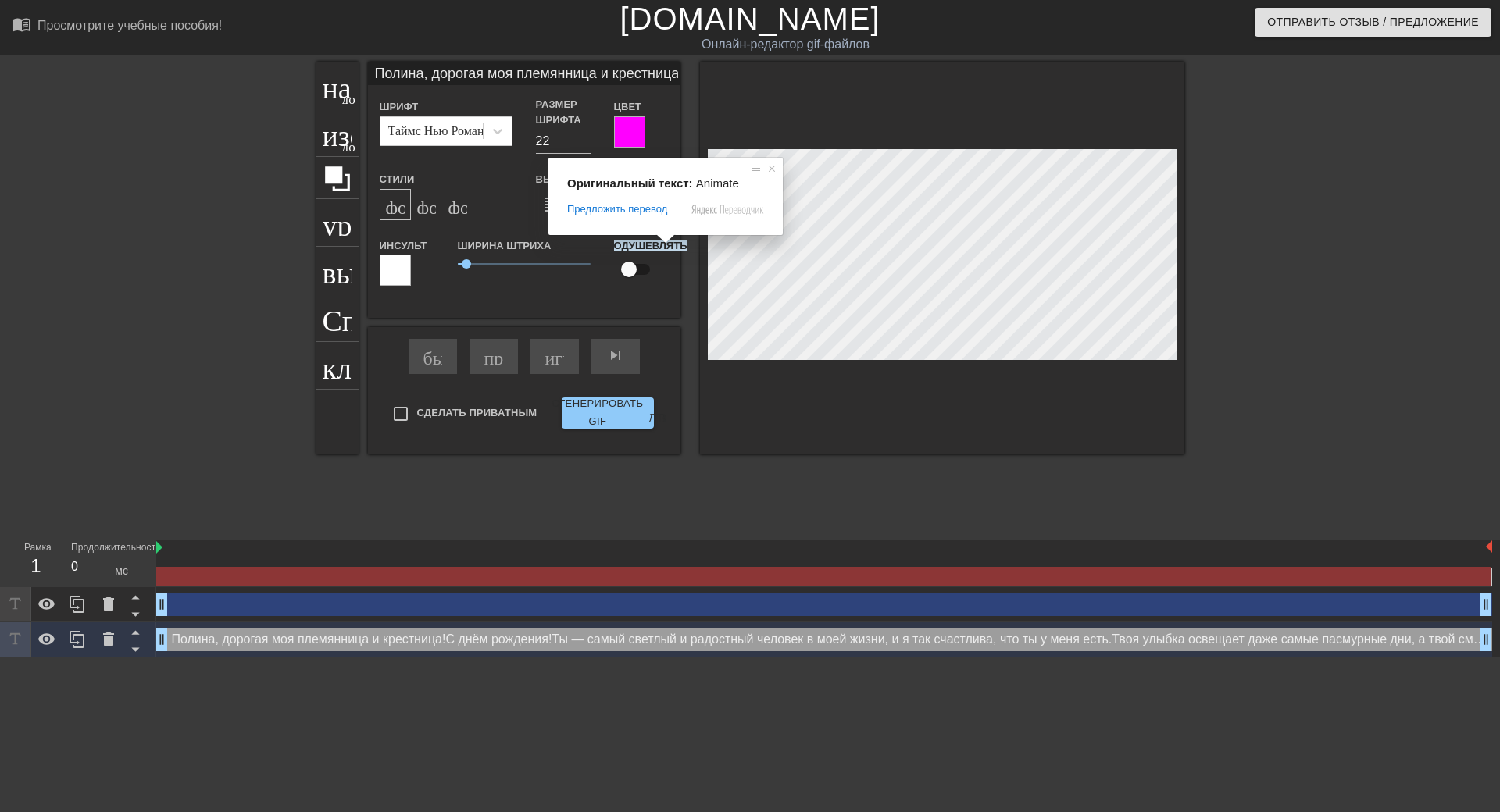
click at [782, 199] on body "menu_book_бук меню Просмотрите учебные пособия! [DOMAIN_NAME] Онлайн-редактор g…" at bounding box center [750, 329] width 1500 height 658
